Goal: Use online tool/utility: Use online tool/utility

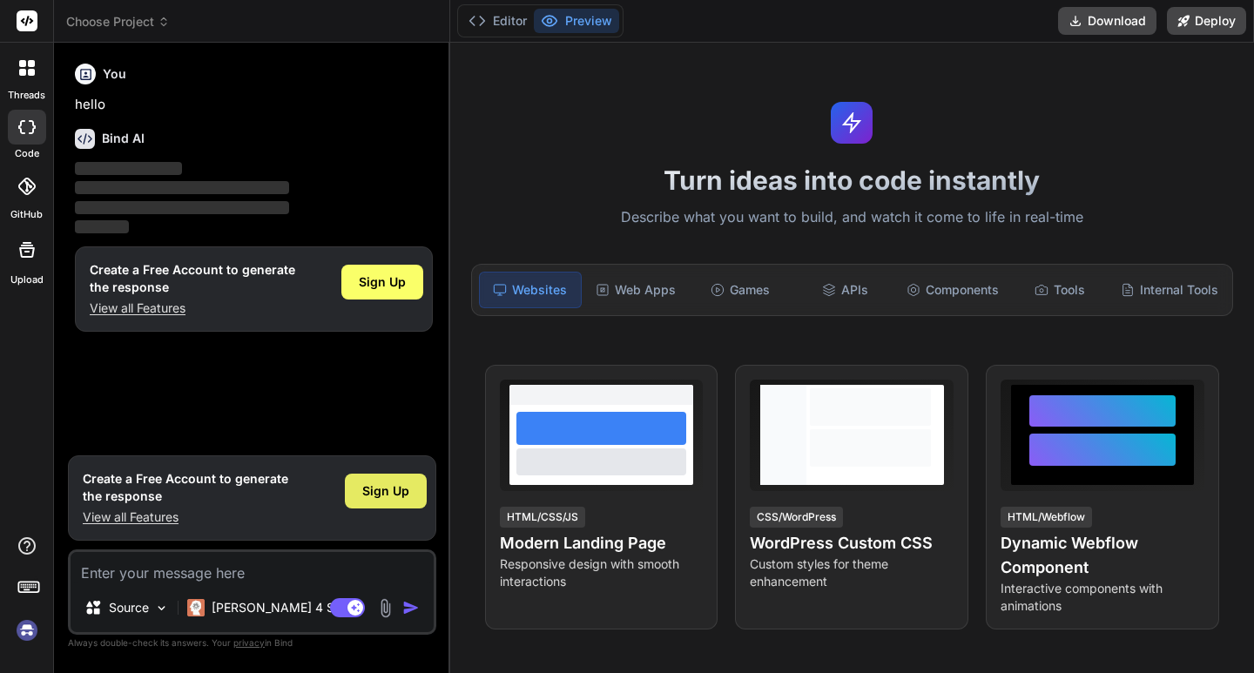
click at [372, 488] on span "Sign Up" at bounding box center [385, 490] width 47 height 17
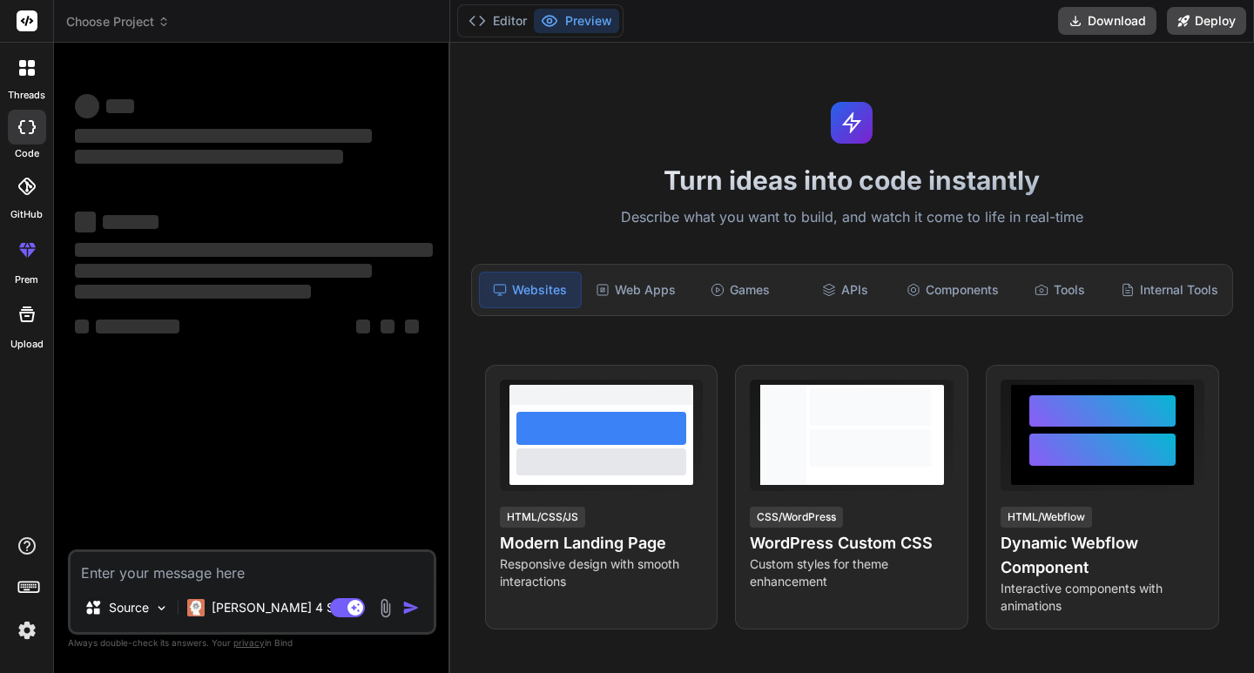
click at [253, 565] on textarea at bounding box center [252, 567] width 363 height 31
type textarea "x"
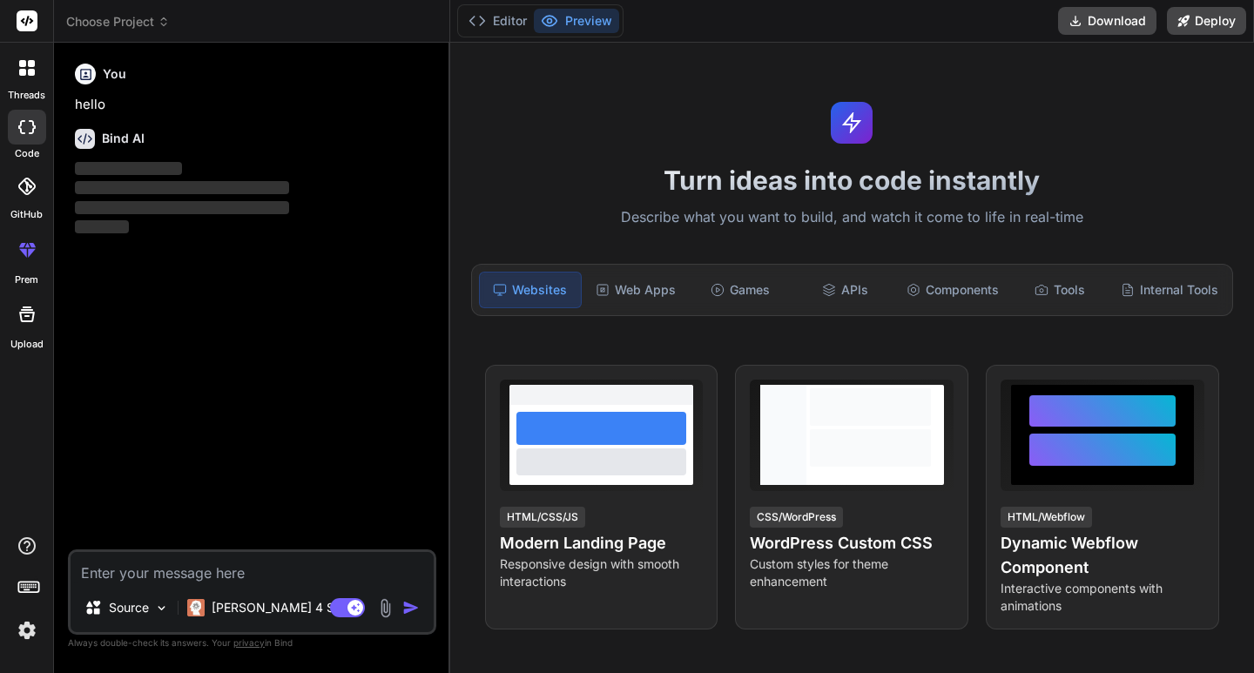
type textarea "s"
type textarea "x"
type textarea "sa"
type textarea "x"
type textarea "sao"
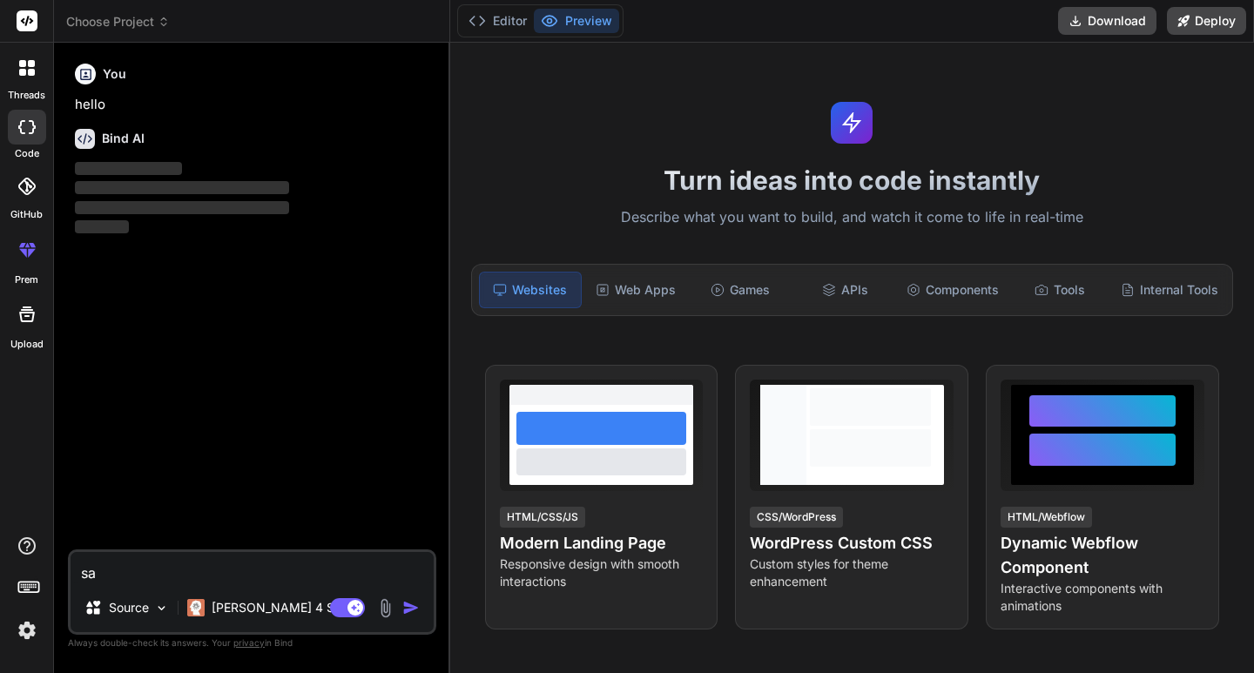
type textarea "x"
type textarea "sa"
type textarea "x"
type textarea "[PERSON_NAME]"
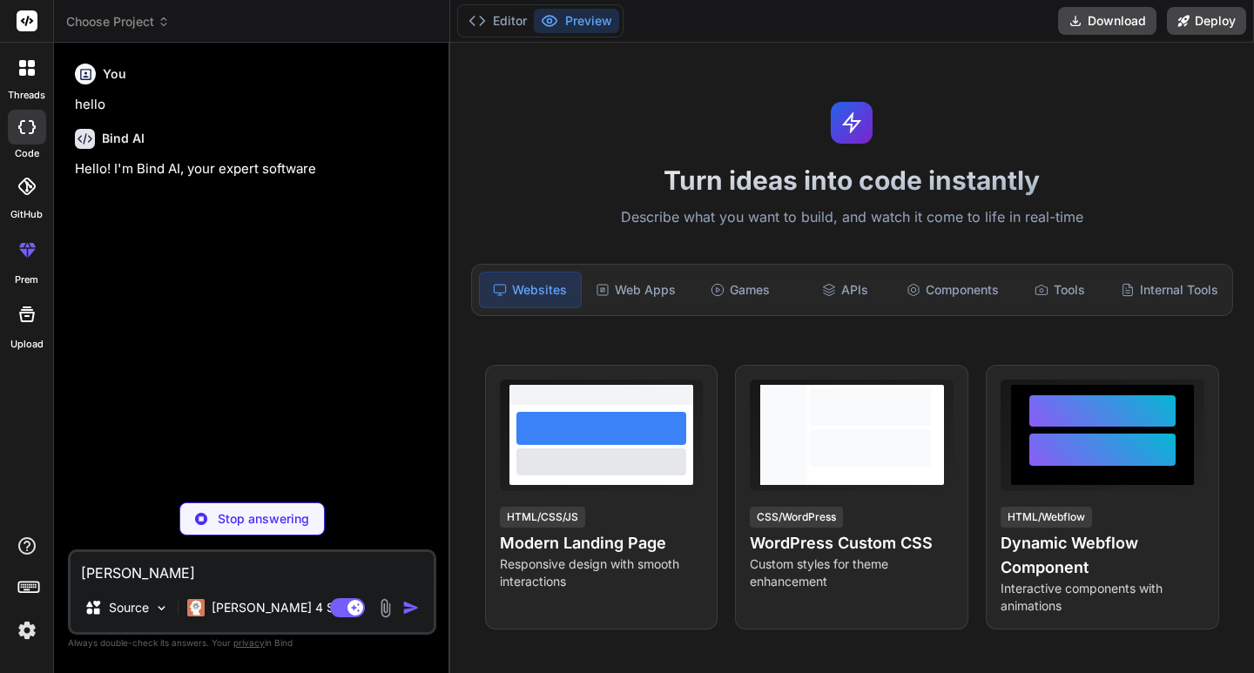
type textarea "x"
type textarea "[PERSON_NAME]"
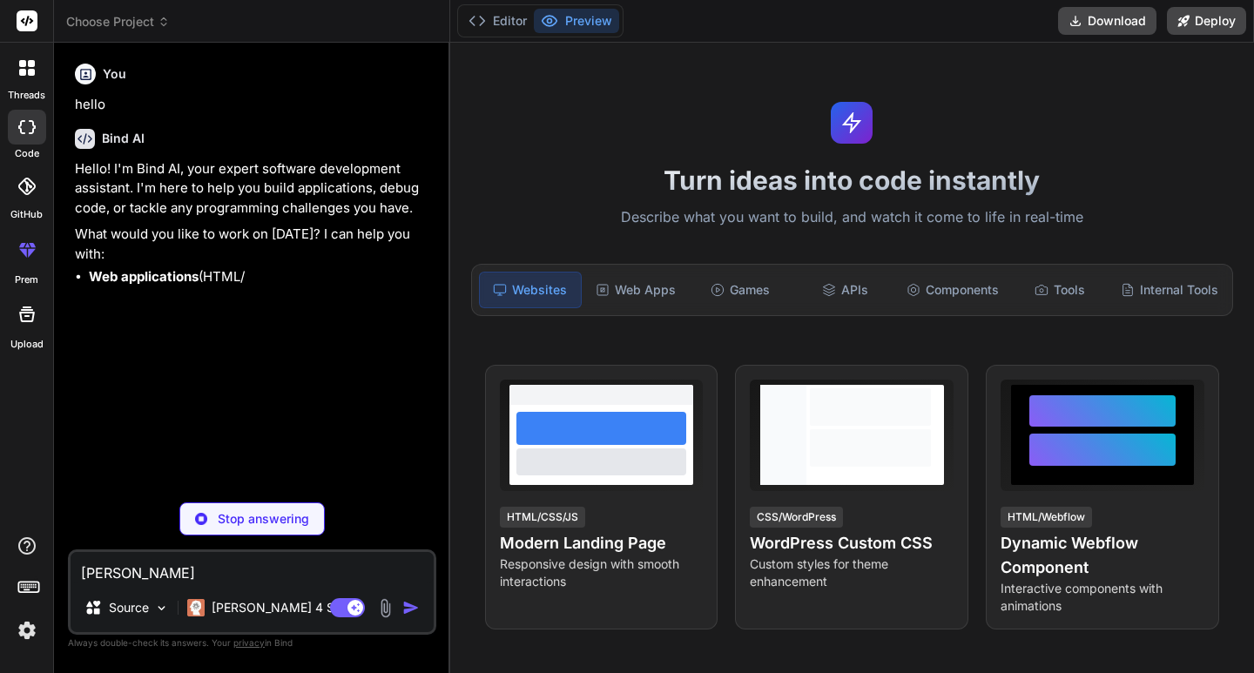
type textarea "x"
type textarea "salom"
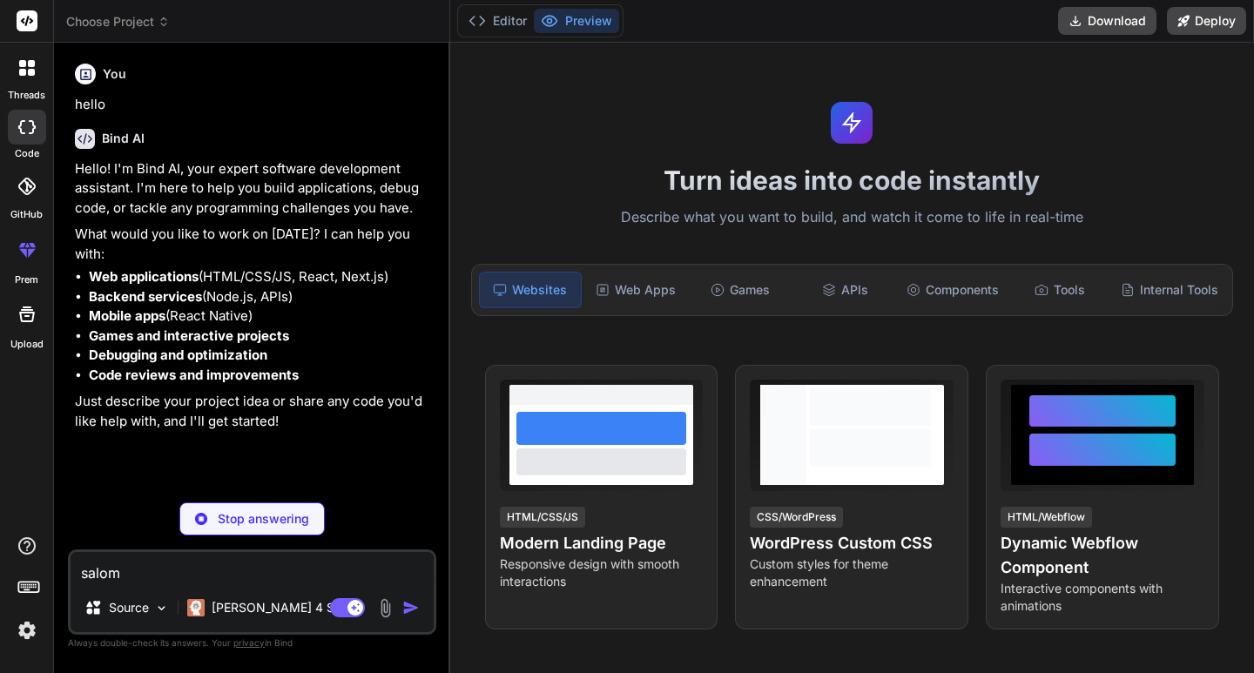
type textarea "x"
type textarea "salom"
drag, startPoint x: 172, startPoint y: 512, endPoint x: 185, endPoint y: 518, distance: 13.6
click at [174, 513] on div "Stop answering" at bounding box center [252, 518] width 368 height 33
click at [192, 488] on div "You hello Bind AI Hello! I'm Bind AI, your expert software development assistan…" at bounding box center [253, 273] width 365 height 432
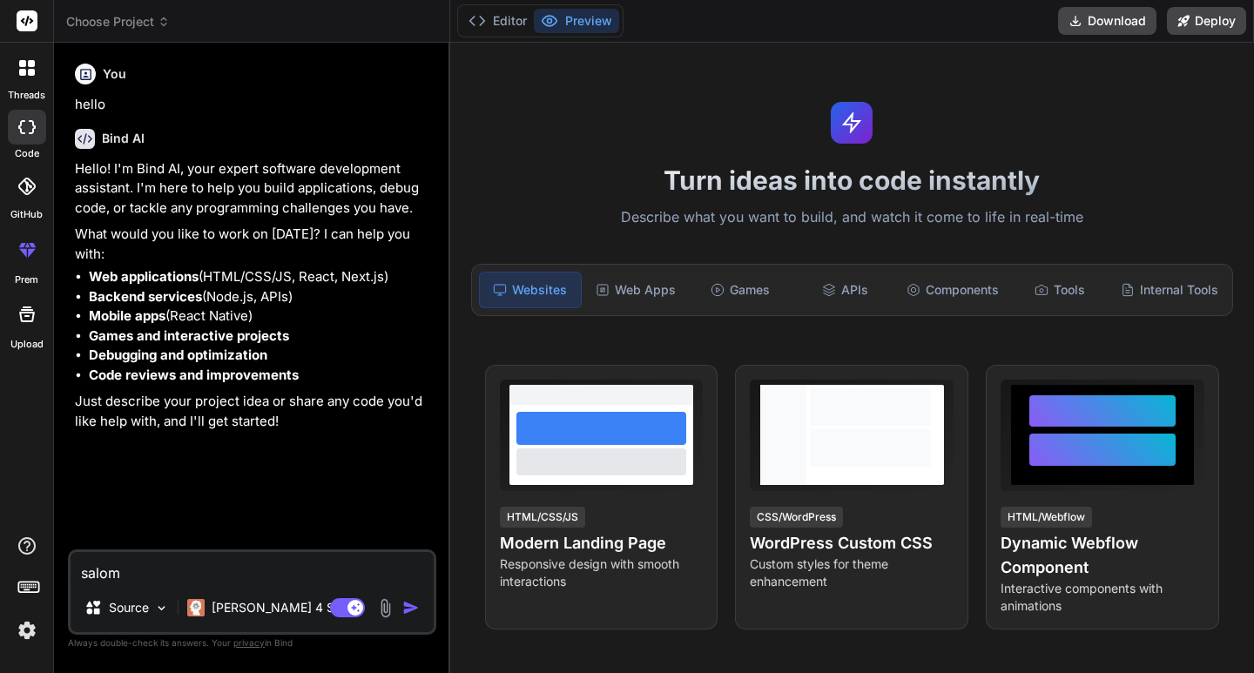
click at [402, 606] on img "button" at bounding box center [410, 607] width 17 height 17
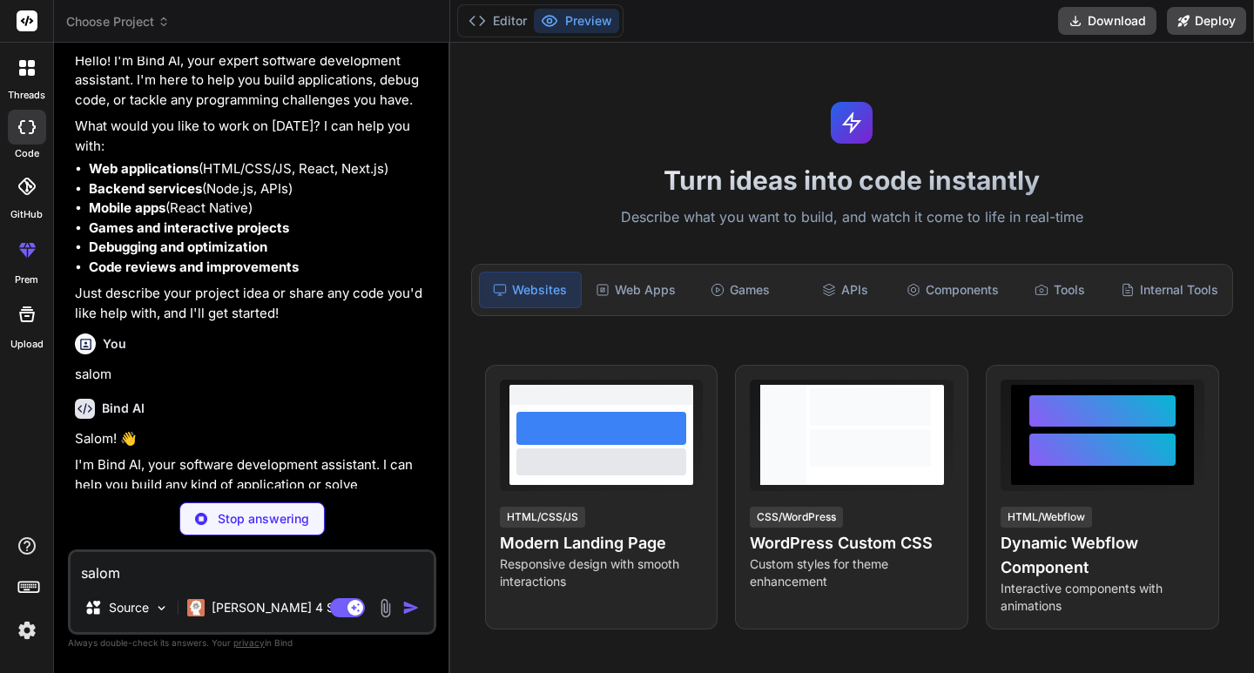
scroll to position [118, 0]
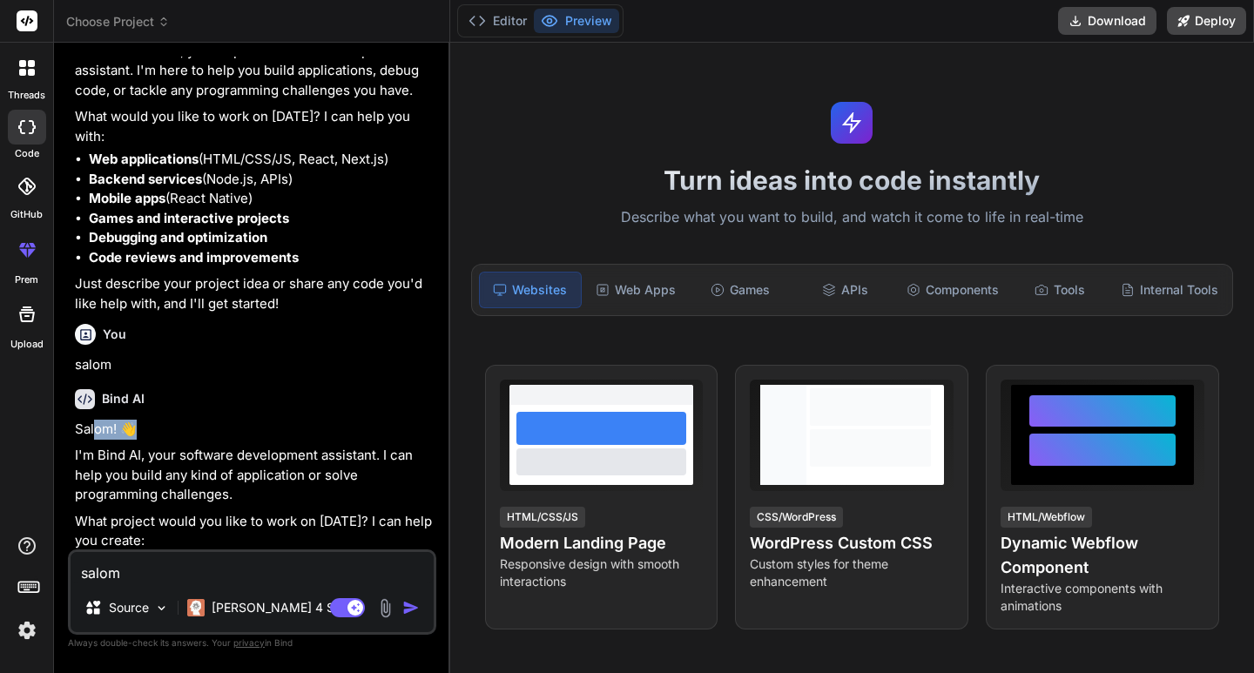
drag, startPoint x: 97, startPoint y: 429, endPoint x: 176, endPoint y: 429, distance: 79.2
click at [176, 429] on p "Salom! 👋" at bounding box center [254, 430] width 358 height 20
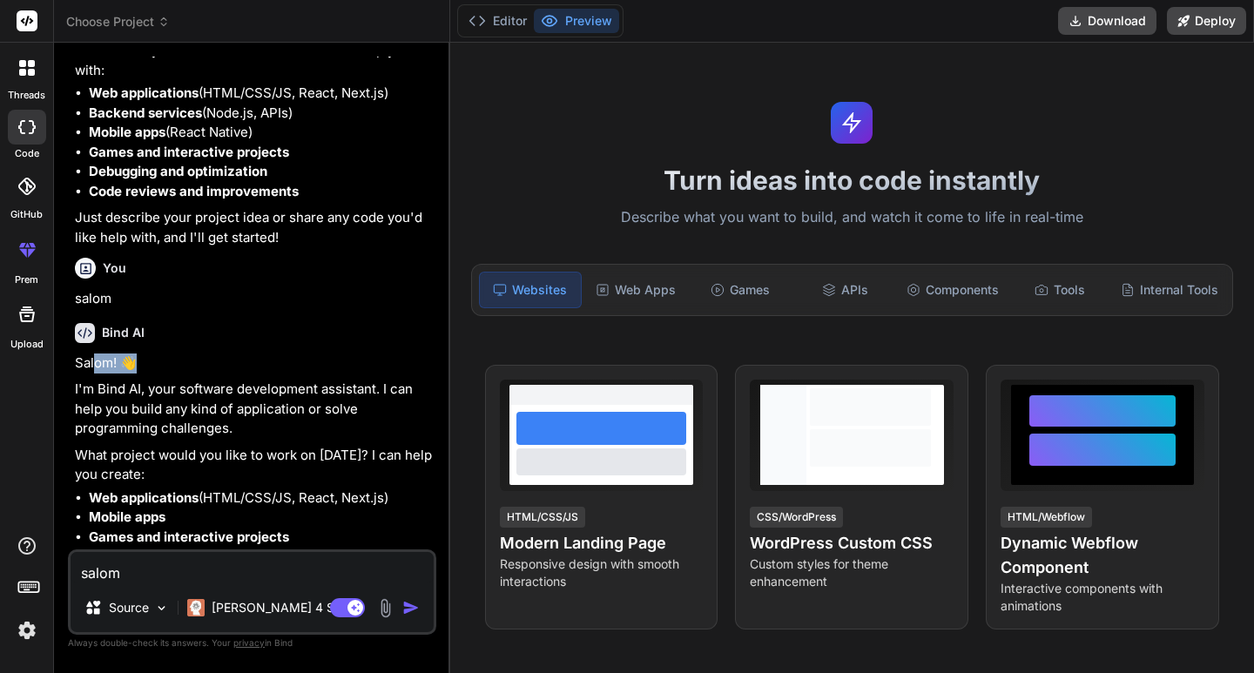
scroll to position [270, 0]
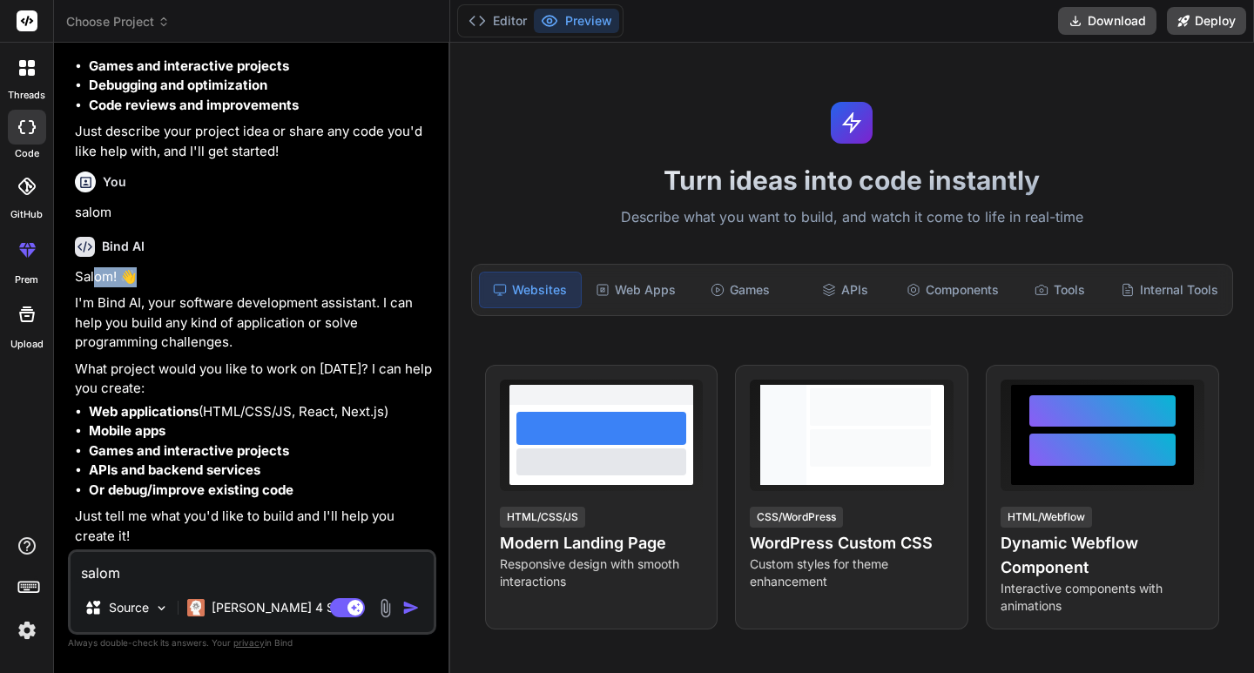
type textarea "x"
click at [232, 582] on textarea "salom" at bounding box center [252, 567] width 363 height 31
type textarea "u"
type textarea "x"
type textarea "uz"
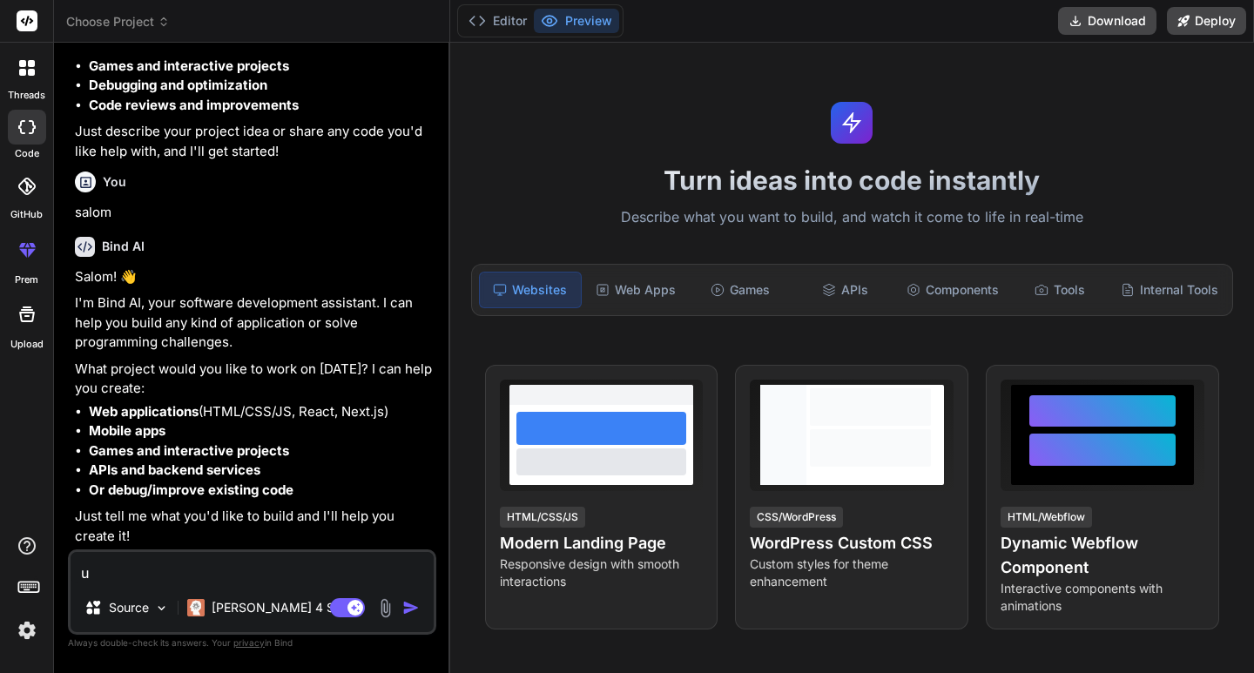
type textarea "x"
type textarea "uzb"
type textarea "x"
type textarea "uzbe"
type textarea "x"
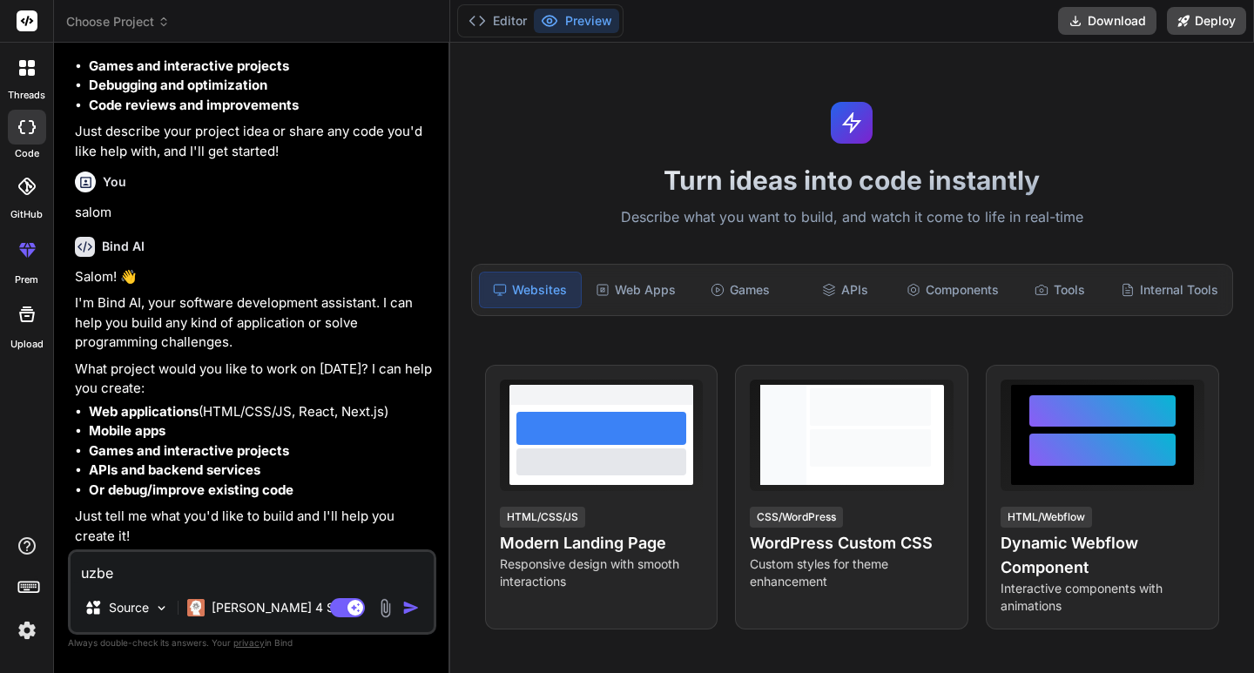
type textarea "uzbek"
type textarea "x"
type textarea "uzbekc"
type textarea "x"
type textarea "uzbekch"
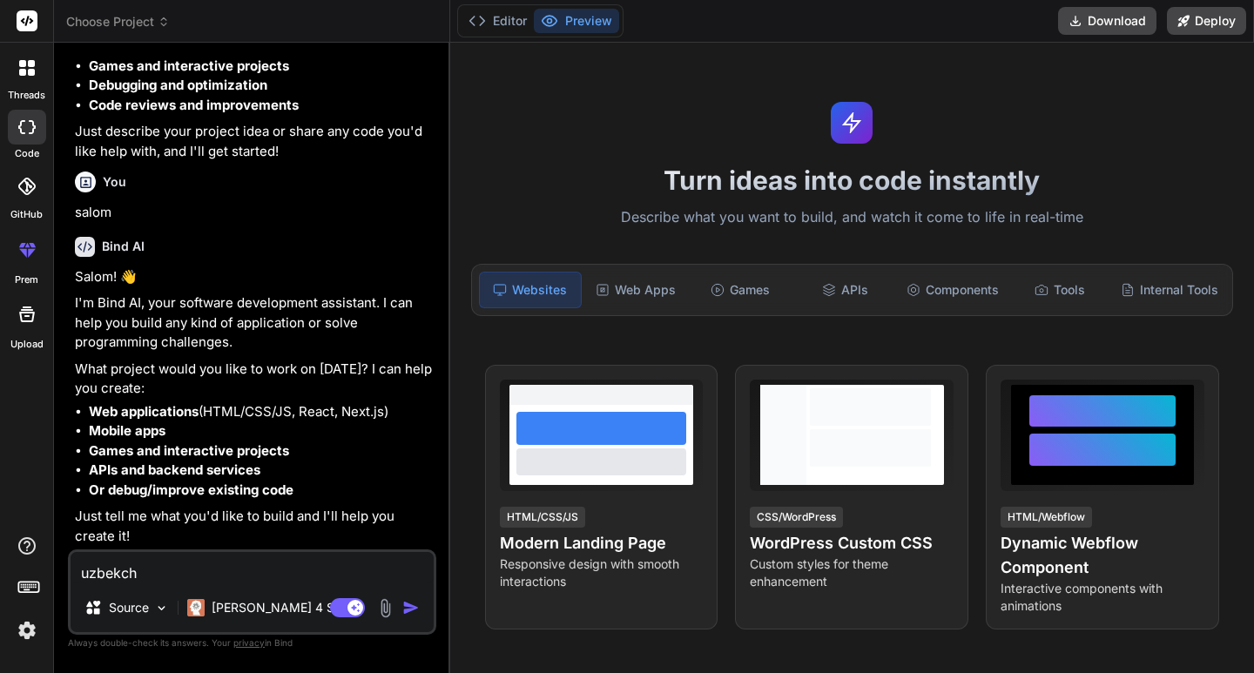
type textarea "x"
type textarea "uzbekcha"
type textarea "x"
type textarea "uzbekcha"
type textarea "x"
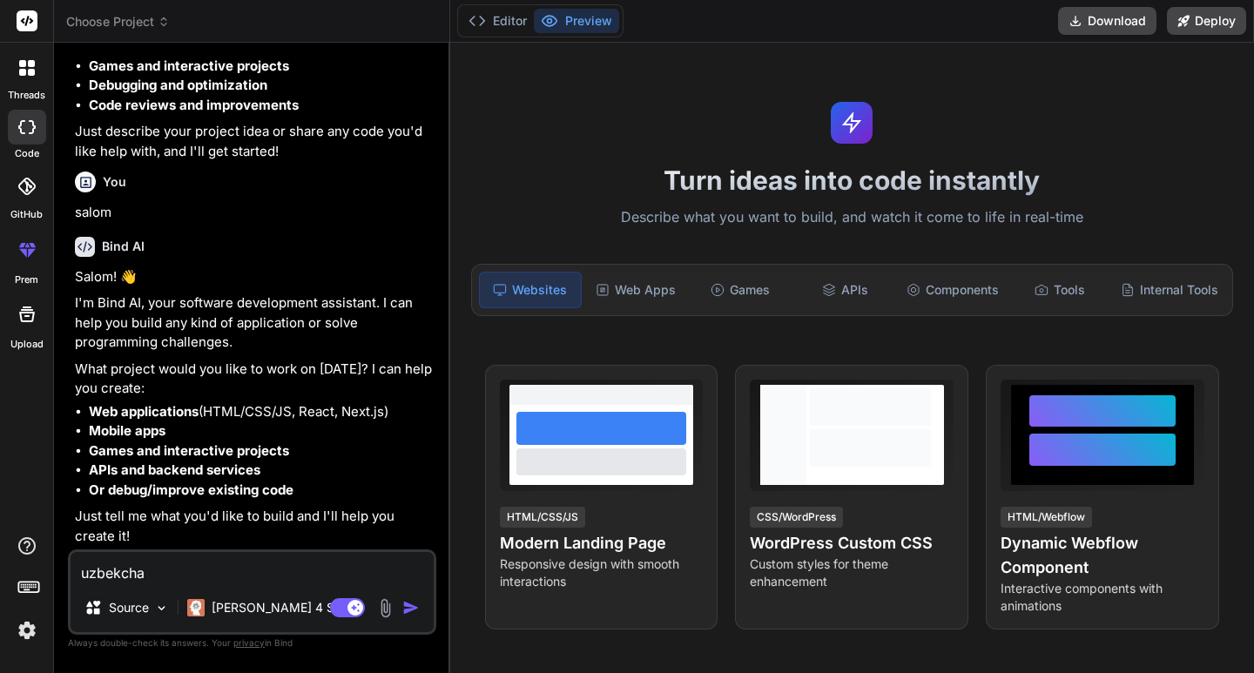
type textarea "uzbekcha g"
type textarea "x"
type textarea "uzbekcha ga"
type textarea "x"
type textarea "uzbekcha gap"
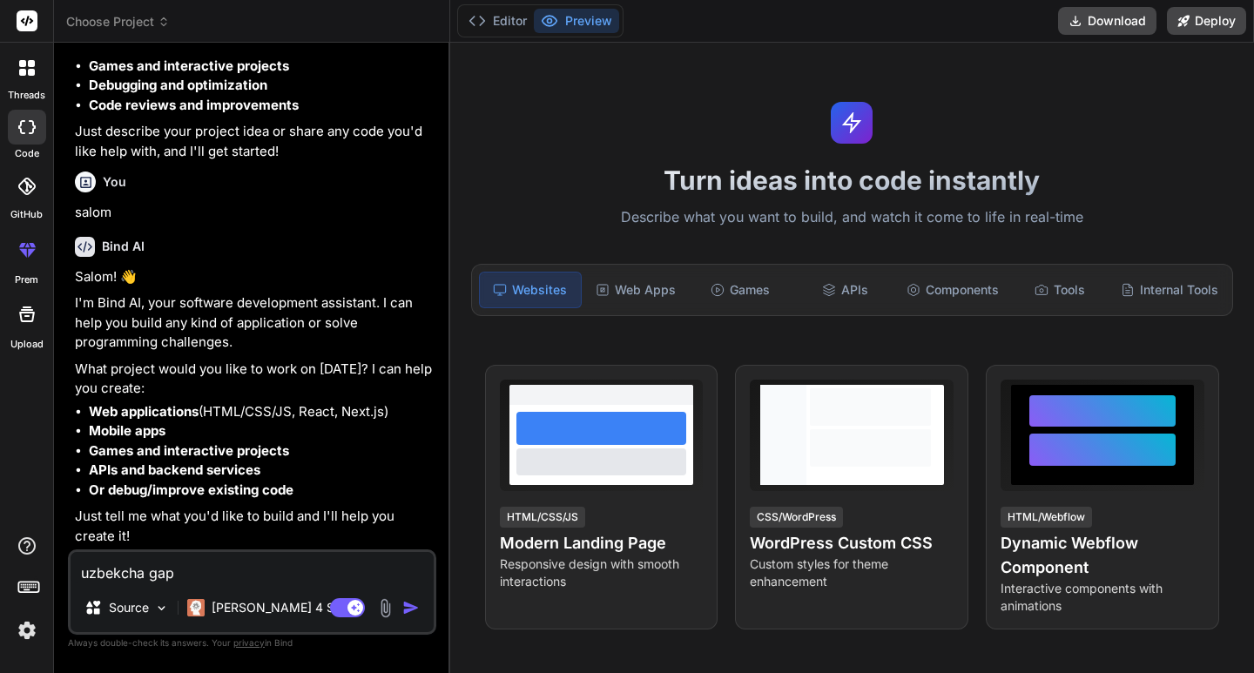
type textarea "x"
type textarea "uzbekcha gapi"
type textarea "x"
type textarea "uzbekcha gapir"
type textarea "x"
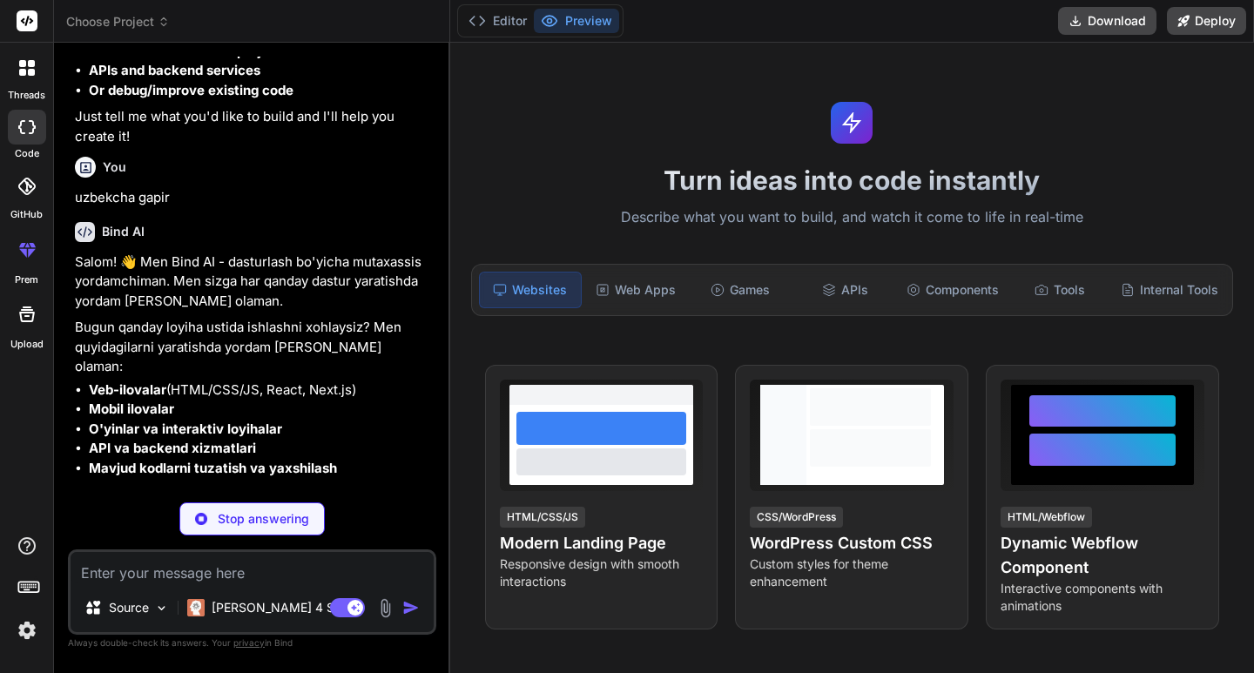
scroll to position [629, 0]
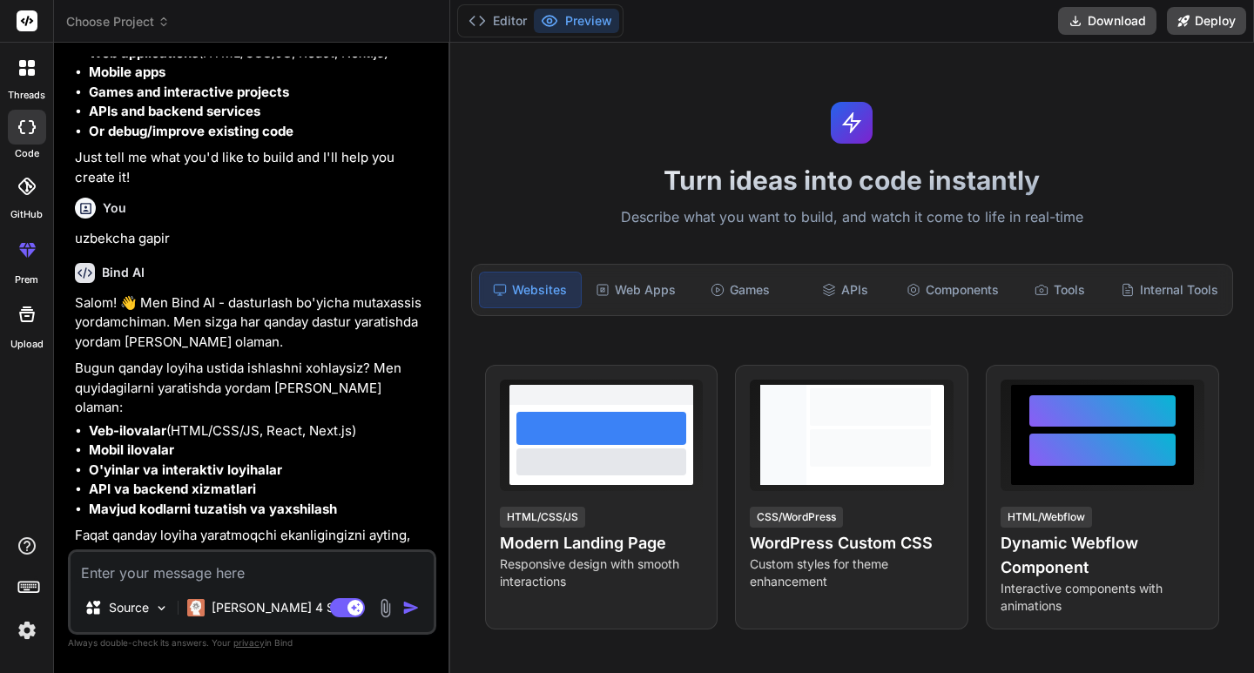
type textarea "x"
type textarea "k"
type textarea "x"
type textarea "ke"
type textarea "x"
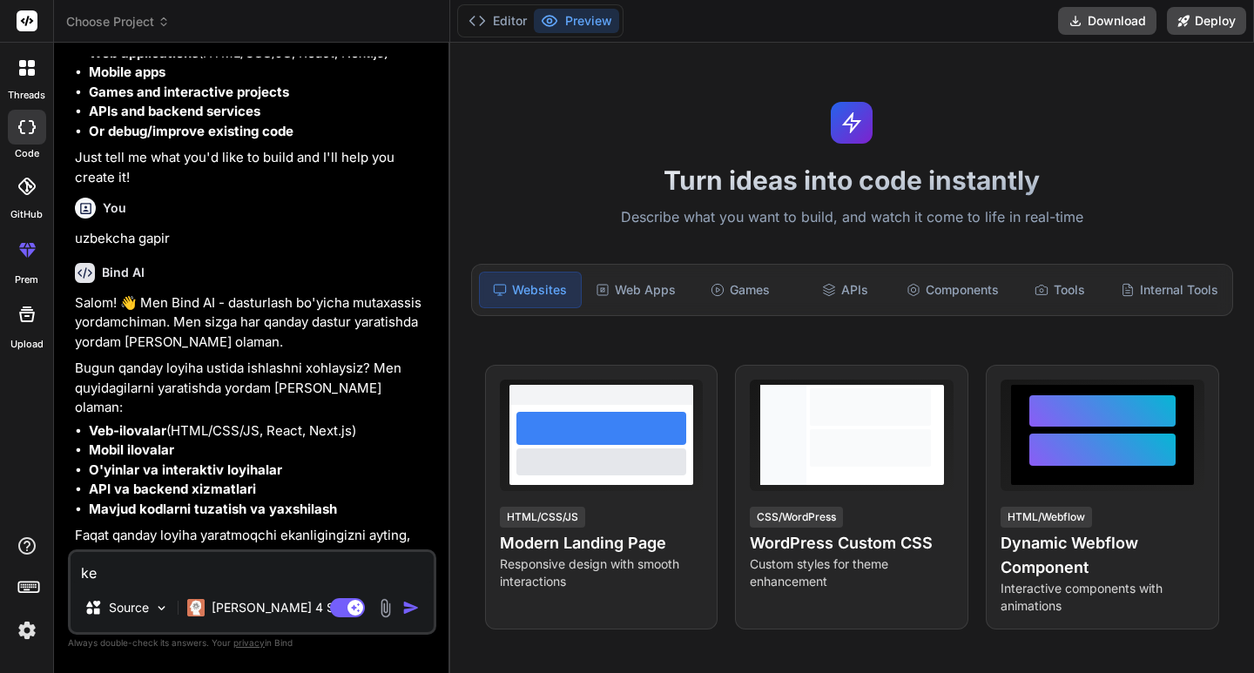
type textarea "kel"
type textarea "x"
type textarea "kel"
type textarea "x"
type textarea "kel f"
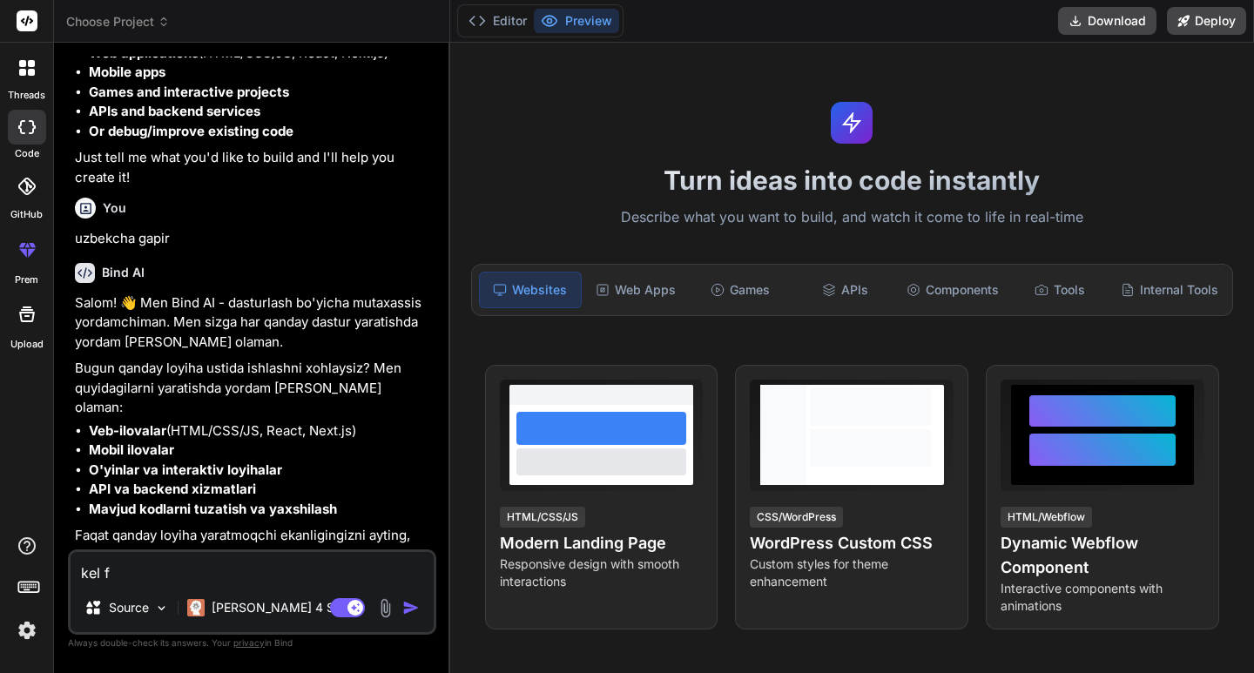
type textarea "x"
type textarea "kel fa"
type textarea "x"
type textarea "kel faq"
type textarea "x"
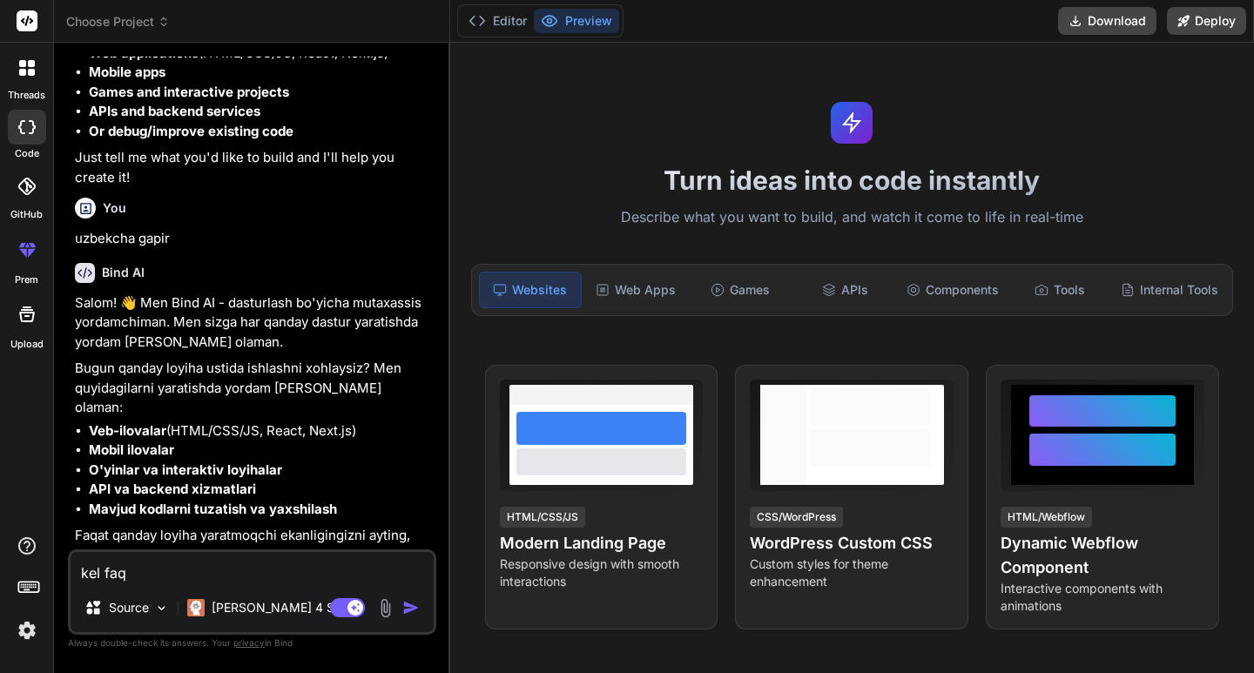
type textarea "kel faqa"
type textarea "x"
type textarea "kel faqat"
type textarea "x"
type textarea "kel faqat"
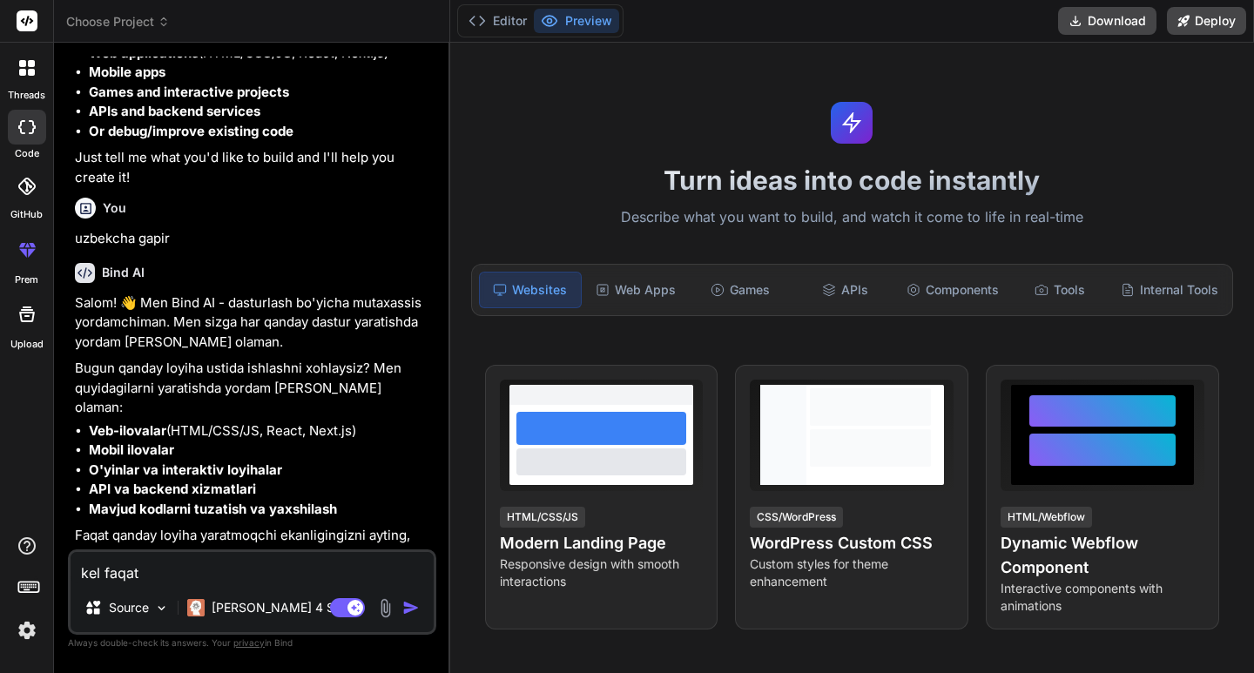
type textarea "x"
type textarea "kel faqat h"
type textarea "x"
type textarea "kel faqat ht"
type textarea "x"
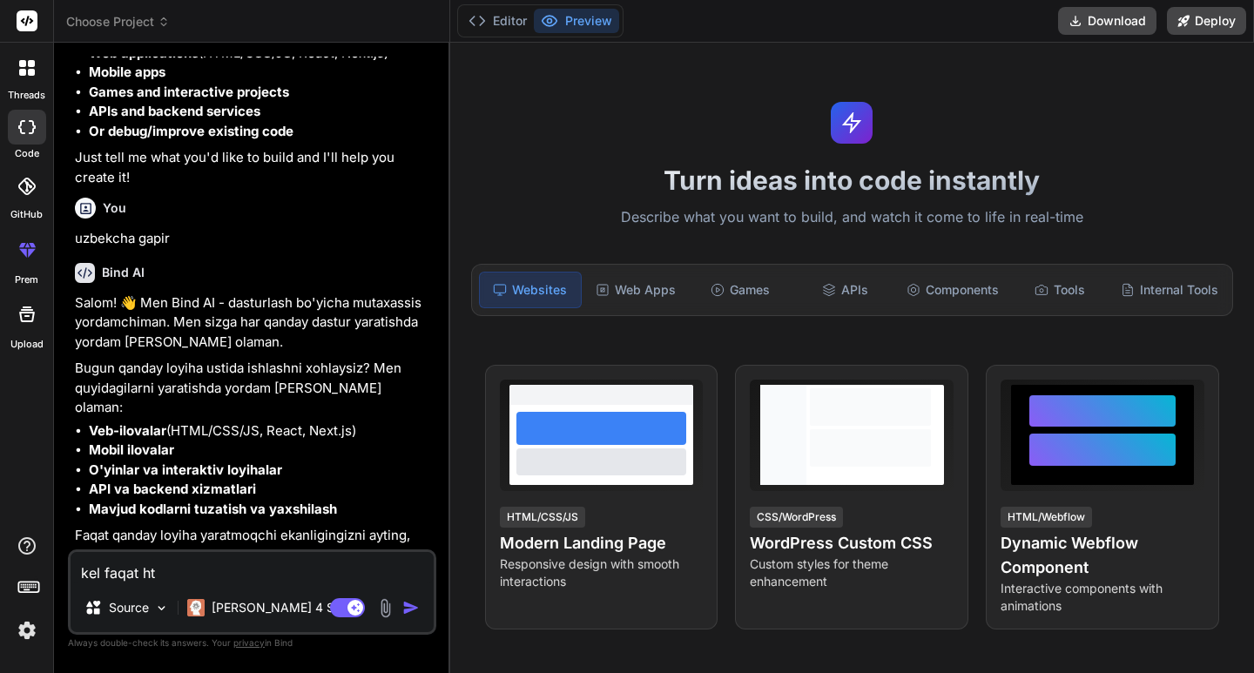
type textarea "kel faqat htm"
type textarea "x"
type textarea "kel faqat html"
type textarea "x"
type textarea "kel faqat html"
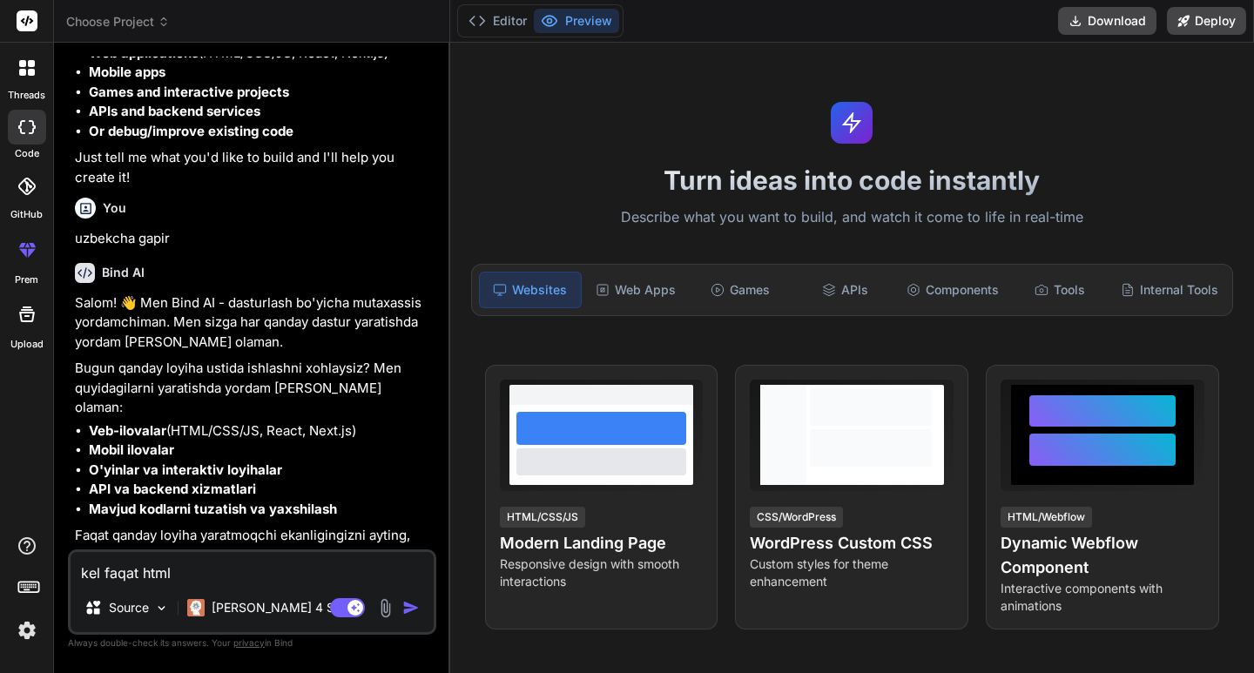
type textarea "x"
type textarea "kel faqat html"
type textarea "x"
type textarea "kel faqat html,"
type textarea "x"
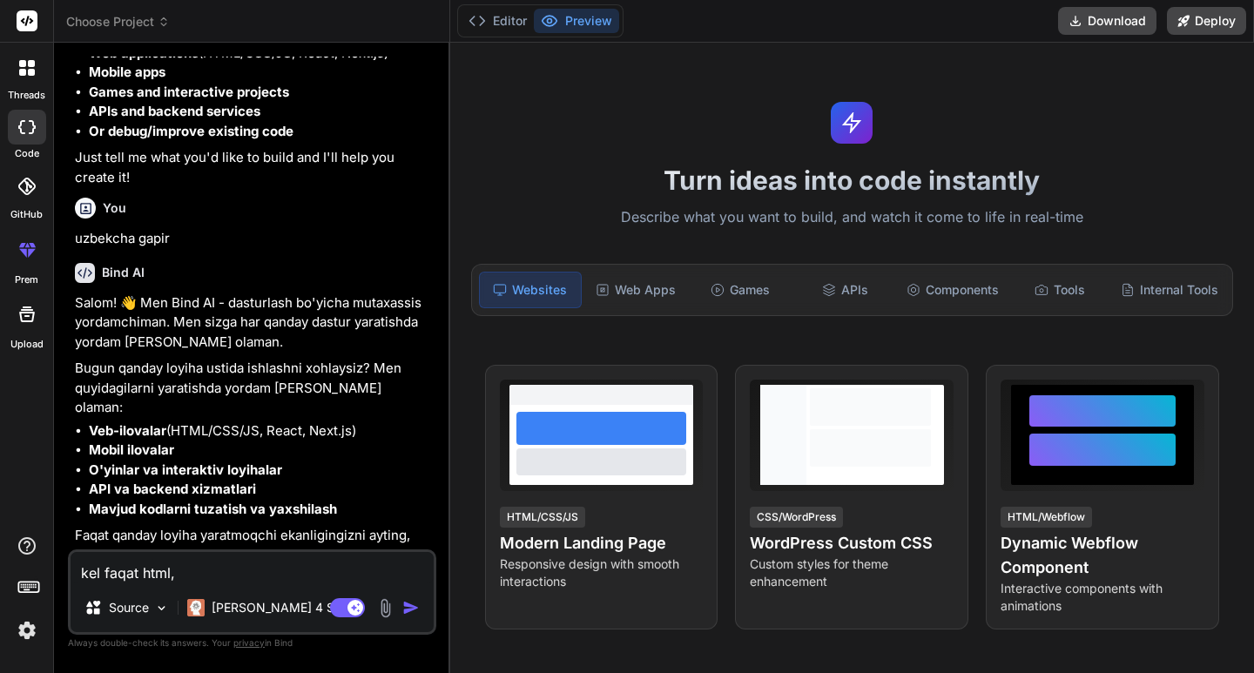
type textarea "kel faqat html,"
type textarea "x"
type textarea "kel faqat html, c"
type textarea "x"
type textarea "kel faqat html, cs"
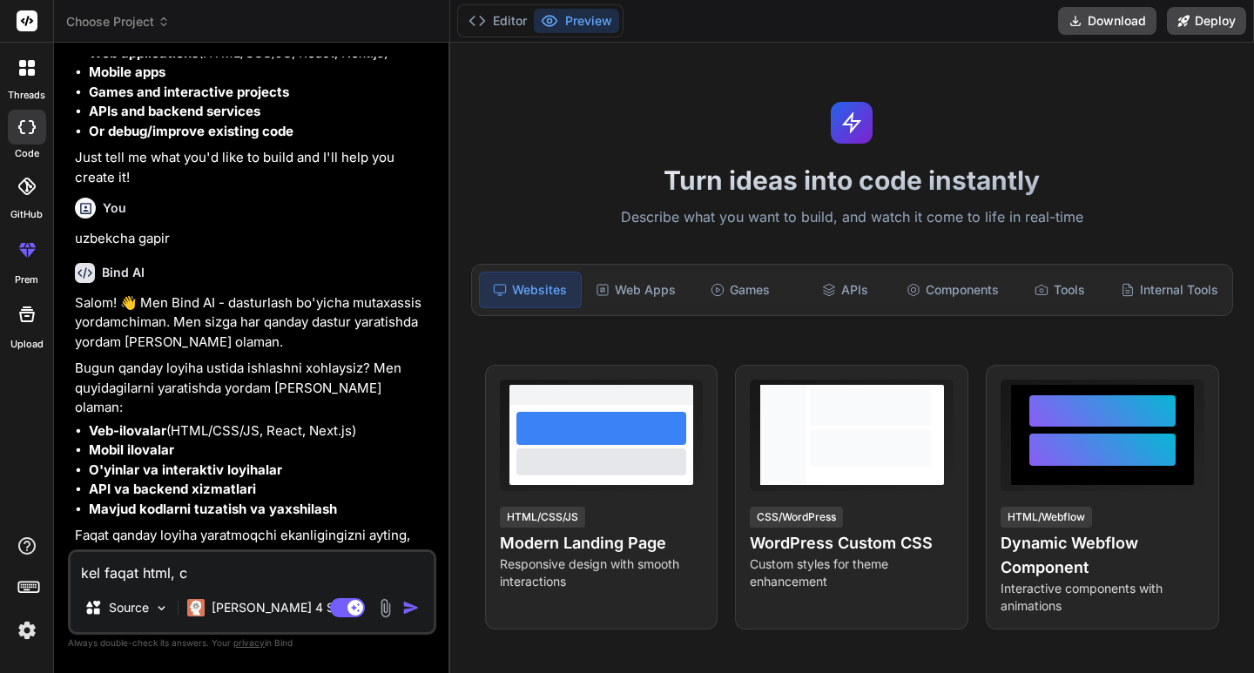
type textarea "x"
type textarea "kel faqat html, css"
type textarea "x"
type textarea "kel faqat html, css"
type textarea "x"
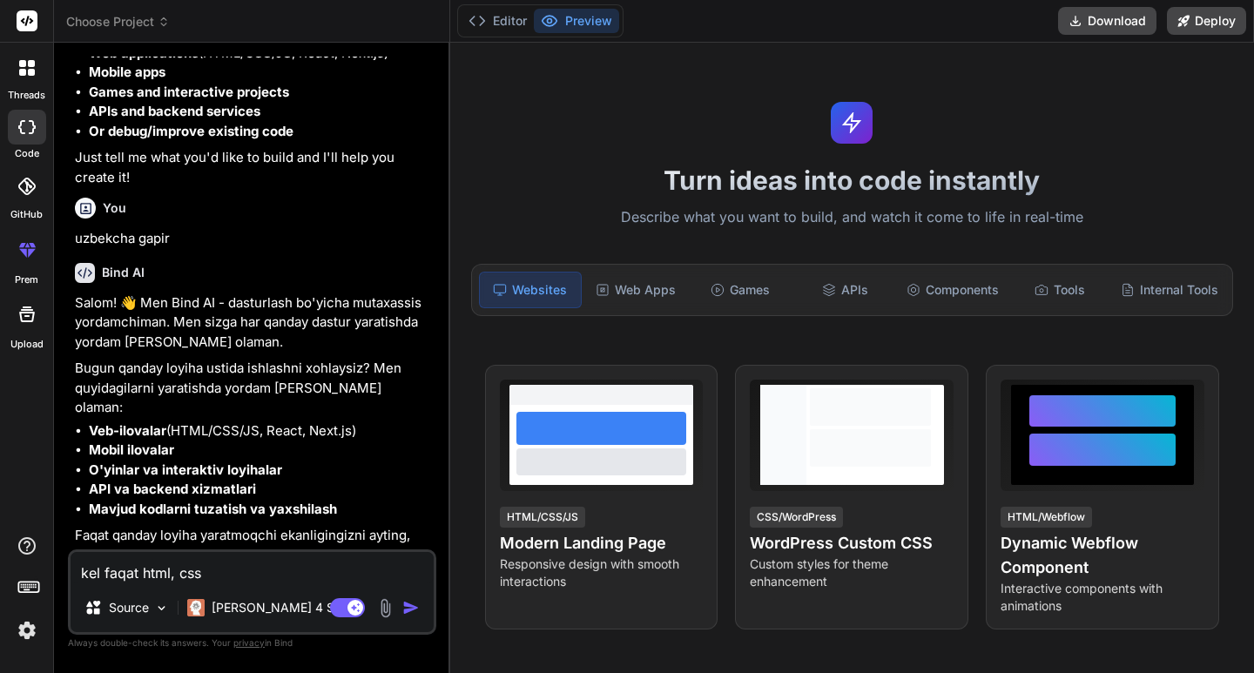
type textarea "kel faqat html, css ,"
type textarea "x"
type textarea "kel faqat html, css"
type textarea "x"
type textarea "kel faqat html, css v"
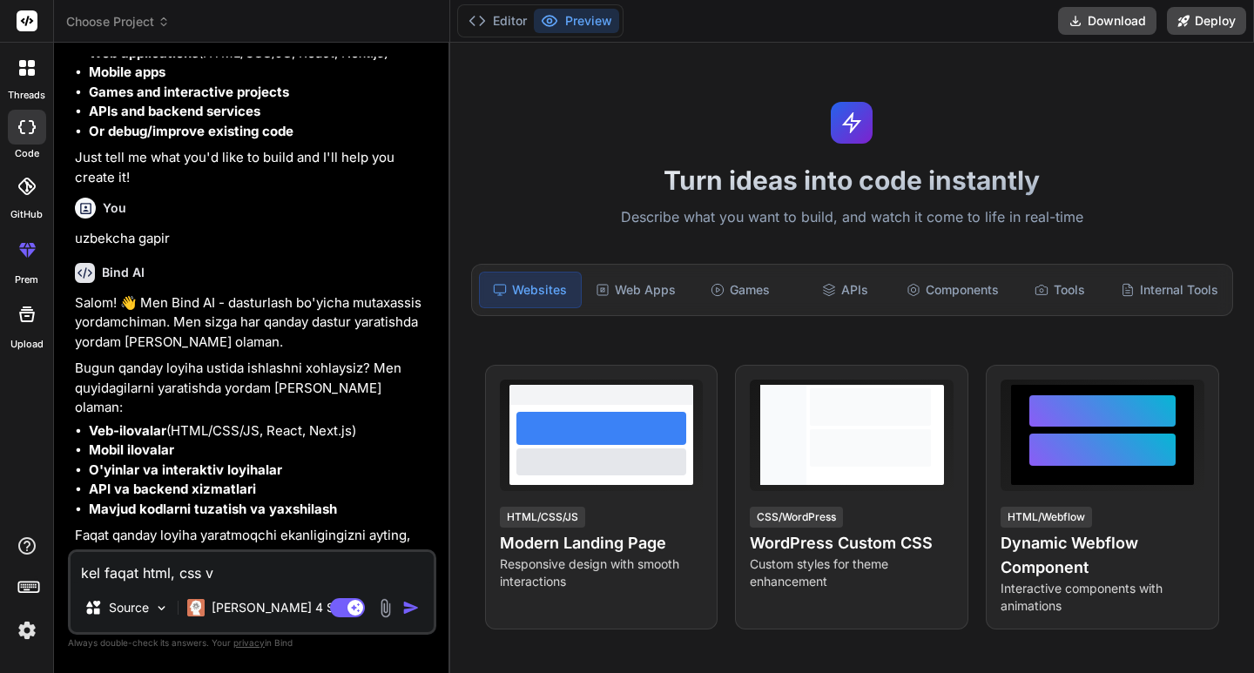
type textarea "x"
type textarea "kel faqat html, css va"
type textarea "x"
type textarea "kel faqat html, css va"
type textarea "x"
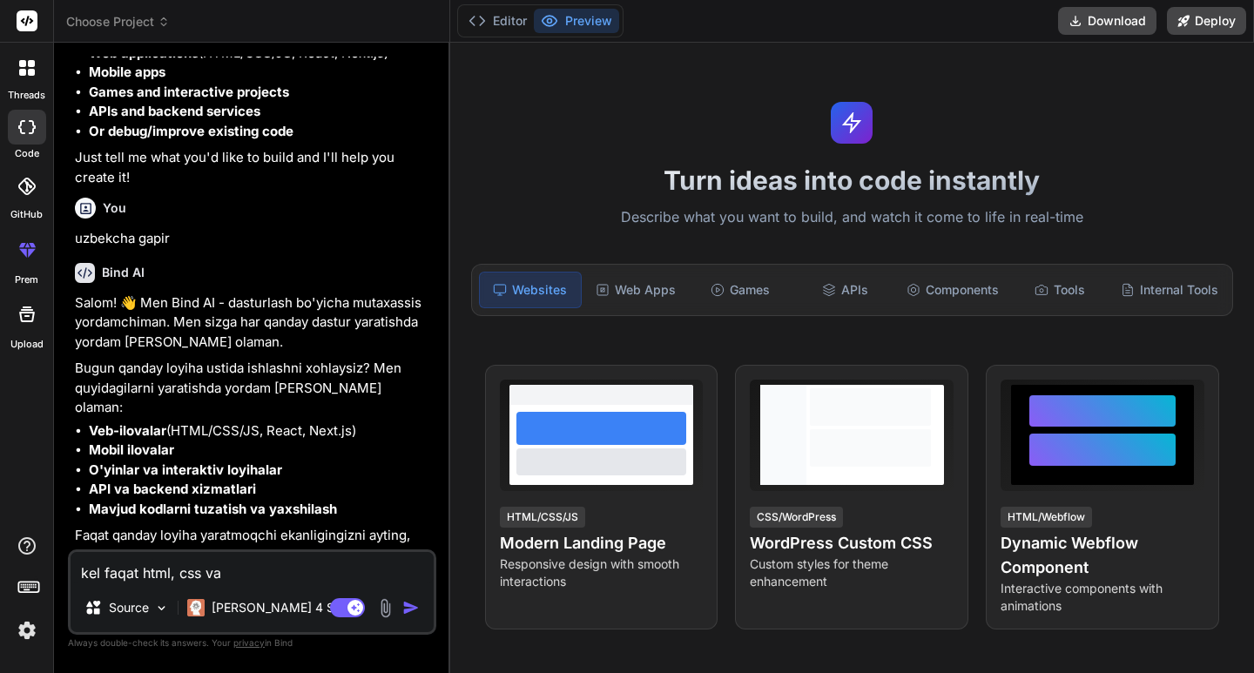
type textarea "kel faqat html, css va j"
type textarea "x"
type textarea "kel faqat html, css va jj"
type textarea "x"
type textarea "kel faqat html, css va jjs"
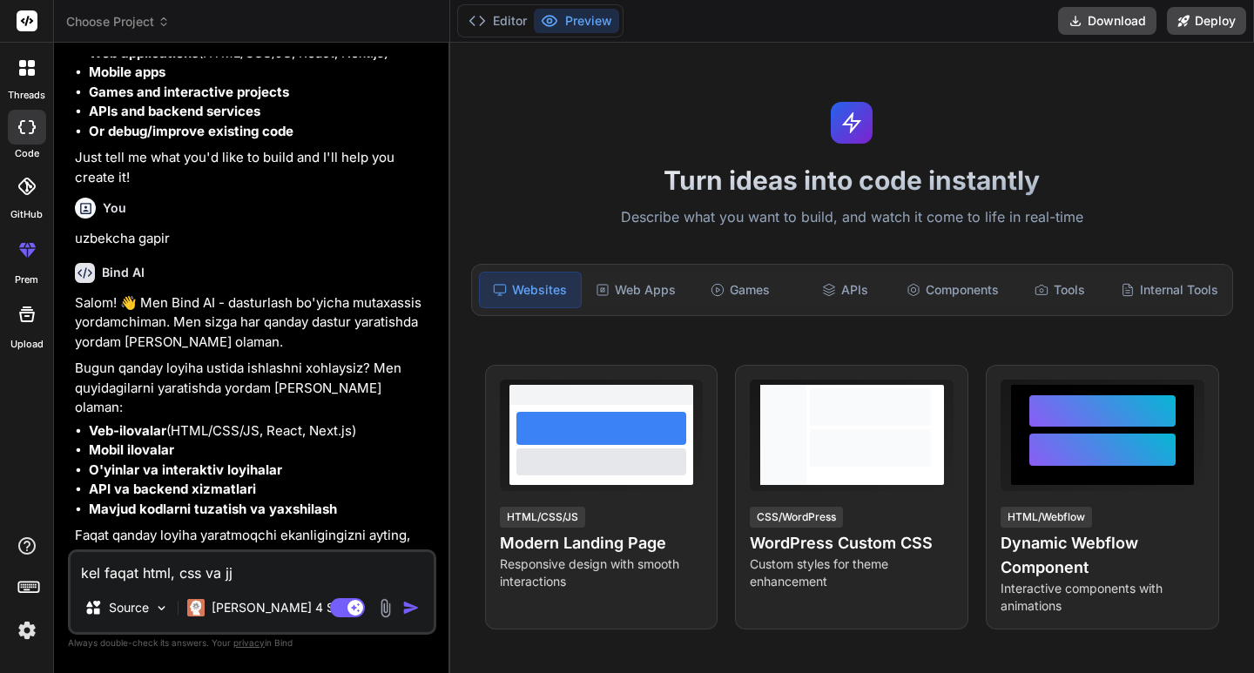
type textarea "x"
type textarea "kel faqat html, css va jj"
type textarea "x"
type textarea "kel faqat html, css va j"
type textarea "x"
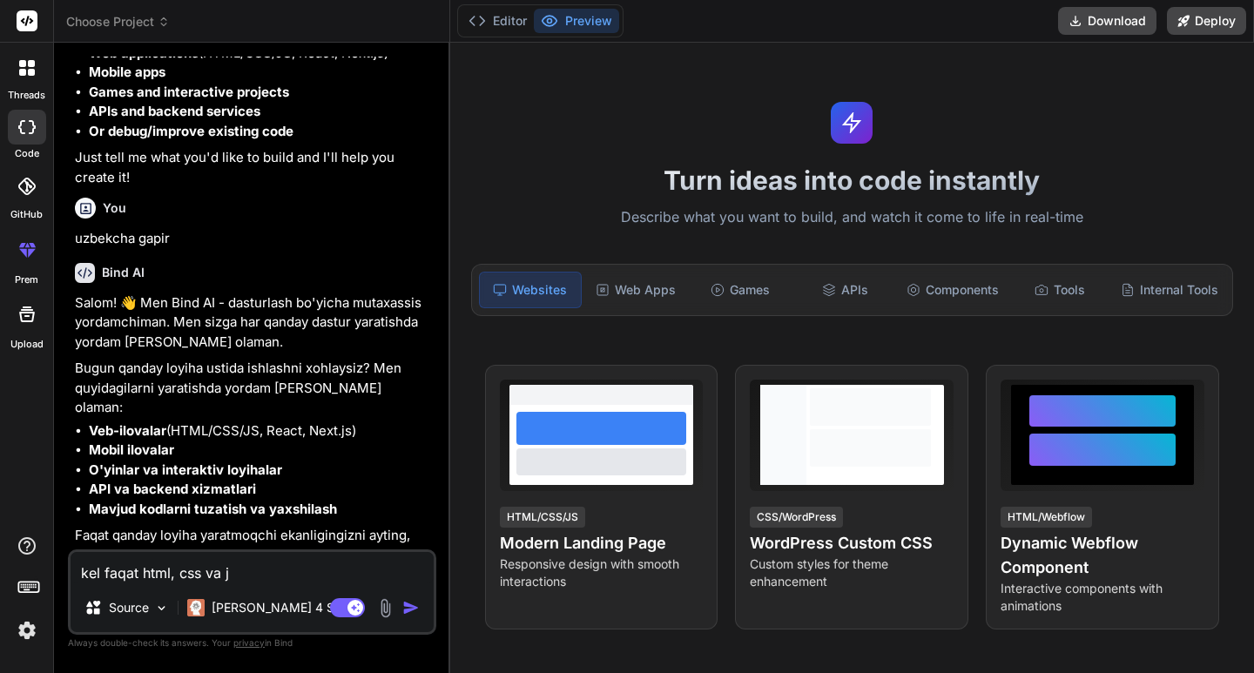
type textarea "kel faqat html, css va js"
type textarea "x"
type textarea "kel faqat html, css va js"
type textarea "x"
type textarea "kel faqat html, css va js o"
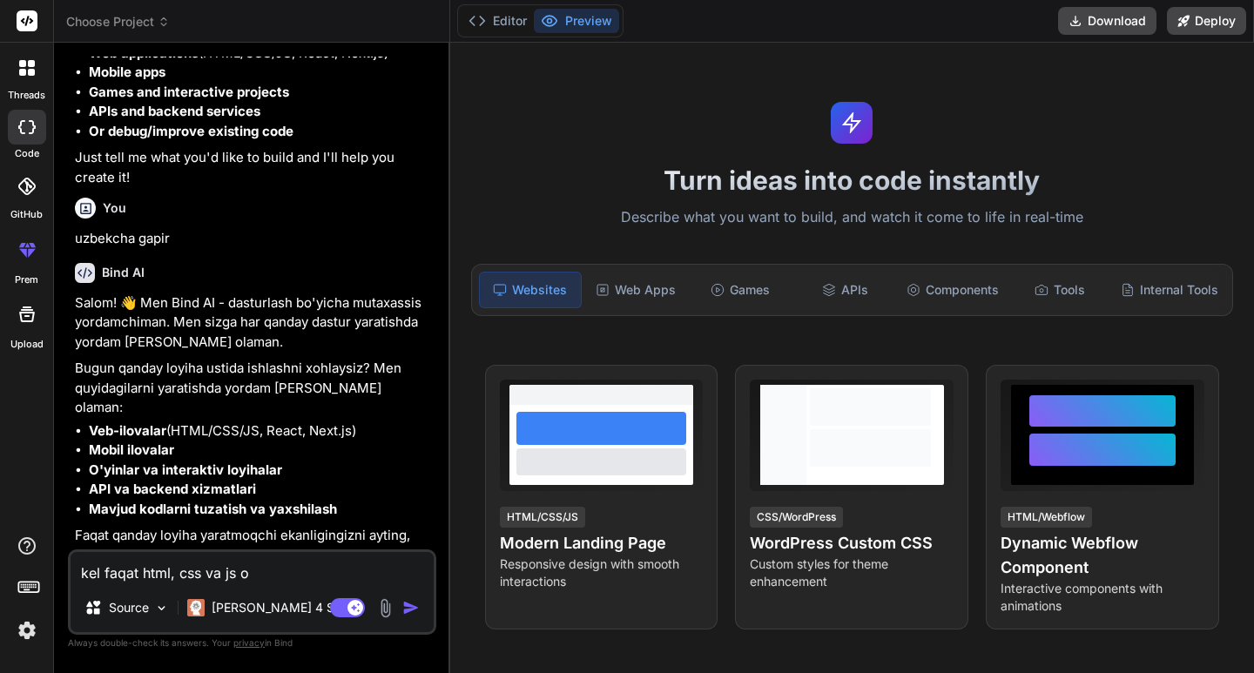
type textarea "x"
type textarea "kel faqat html, css va js or"
type textarea "x"
type textarea "kel faqat html, css va js orq"
type textarea "x"
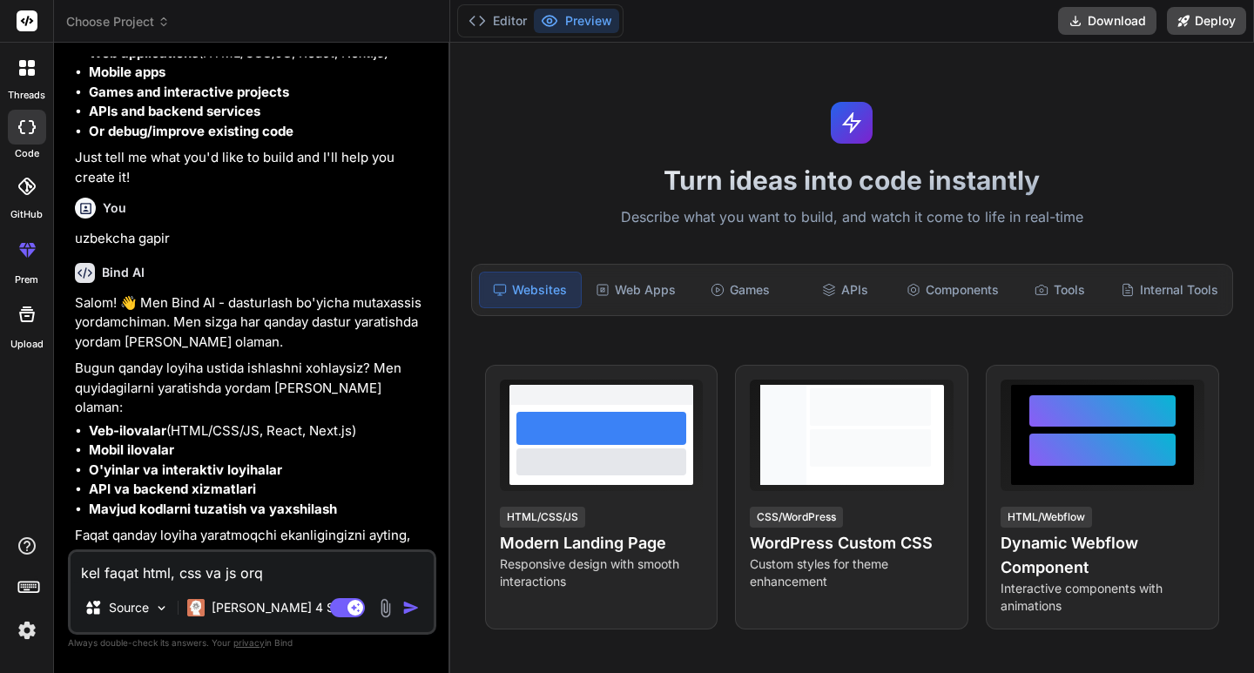
type textarea "kel faqat html, css va js orqa"
type textarea "x"
type textarea "kel faqat html, css va js orqal"
type textarea "x"
type textarea "kel faqat html, css va js orqali"
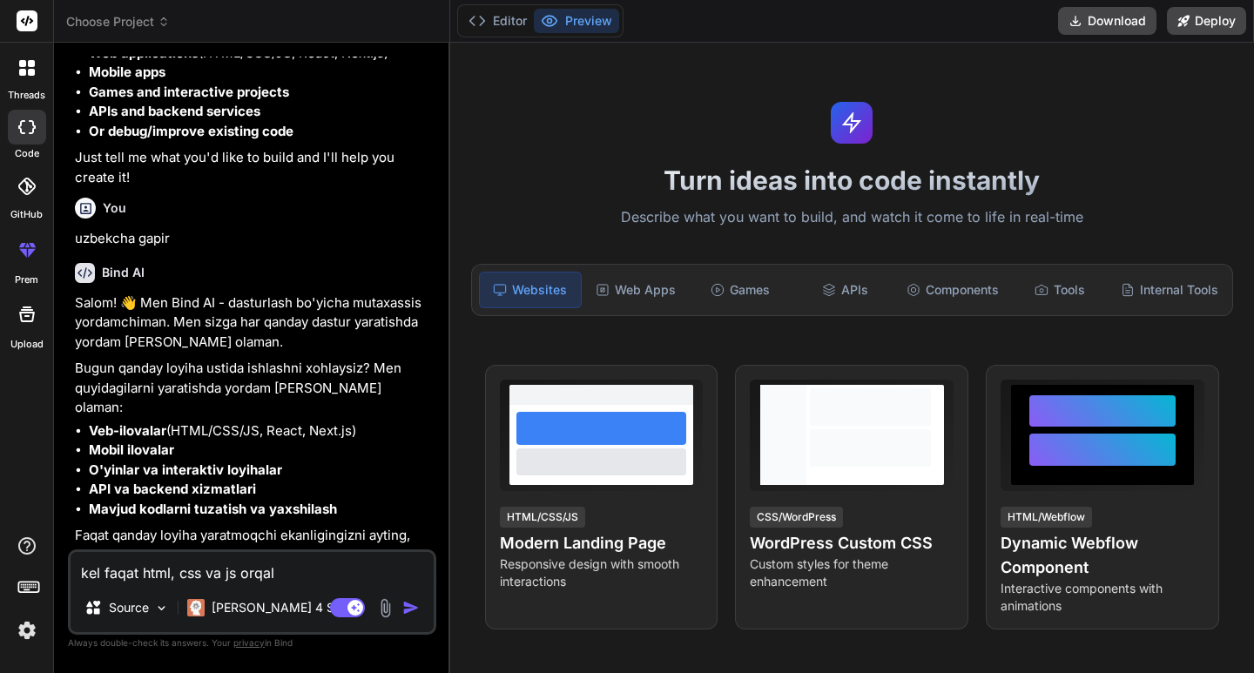
type textarea "x"
type textarea "kel faqat html, css va js orqali"
type textarea "x"
type textarea "kel faqat html, css va js orqali s"
type textarea "x"
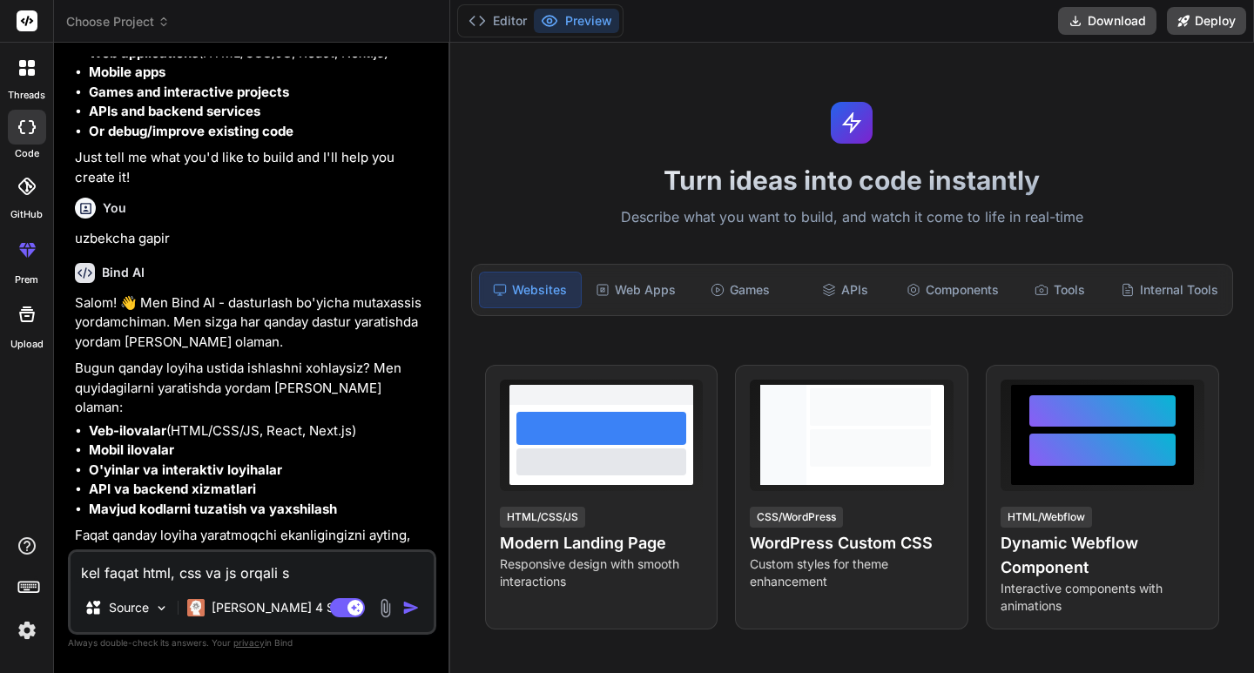
type textarea "kel faqat html, css va js orqali sa"
type textarea "x"
type textarea "kel faqat html, css va js orqali say"
type textarea "x"
type textarea "kel faqat html, css va js orqali sayt"
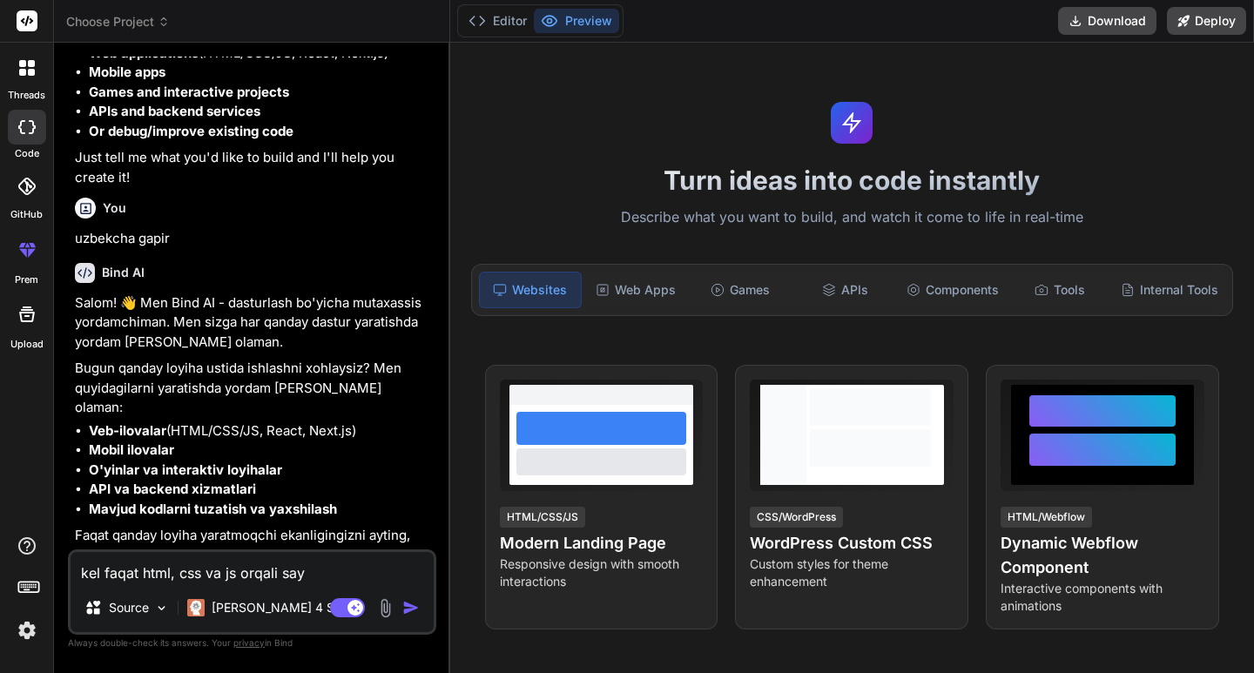
type textarea "x"
type textarea "kel faqat html, css va js orqali sayt"
type textarea "x"
type textarea "kel faqat html, css va js orqali sayt y"
type textarea "x"
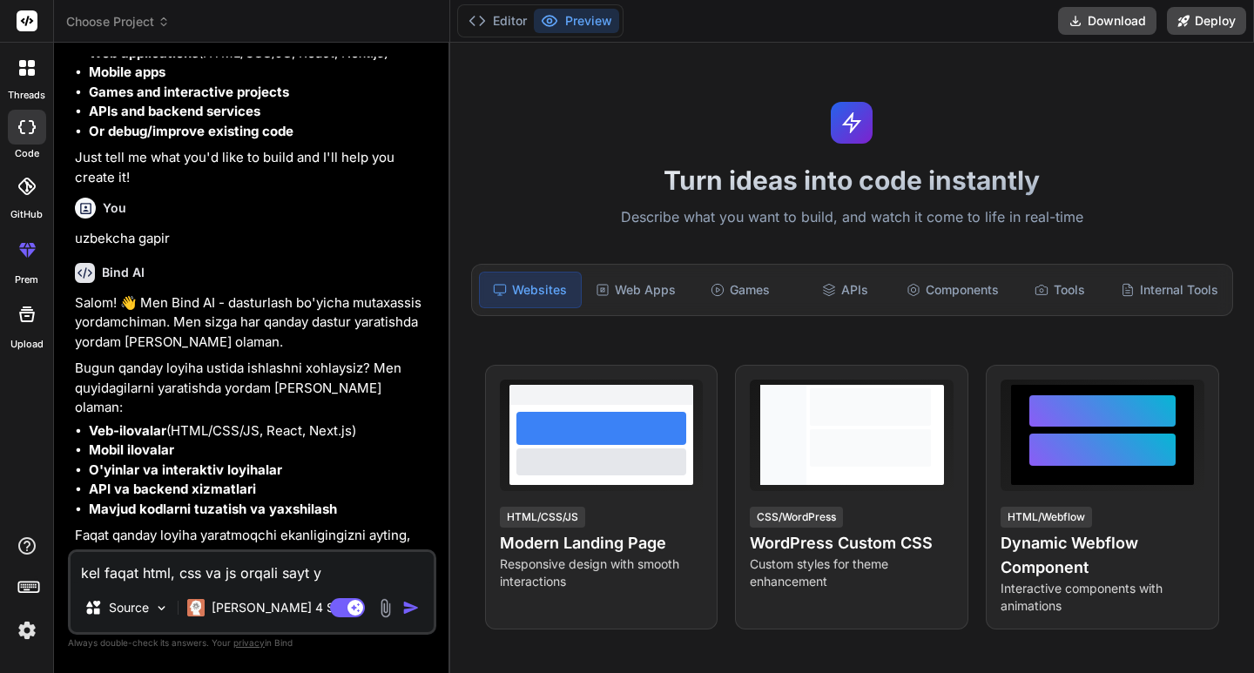
type textarea "kel faqat html, css va js orqali sayt ya"
type textarea "x"
type textarea "kel faqat html, css va js orqali sayt yar"
type textarea "x"
type textarea "kel faqat html, css va js orqali sayt yara"
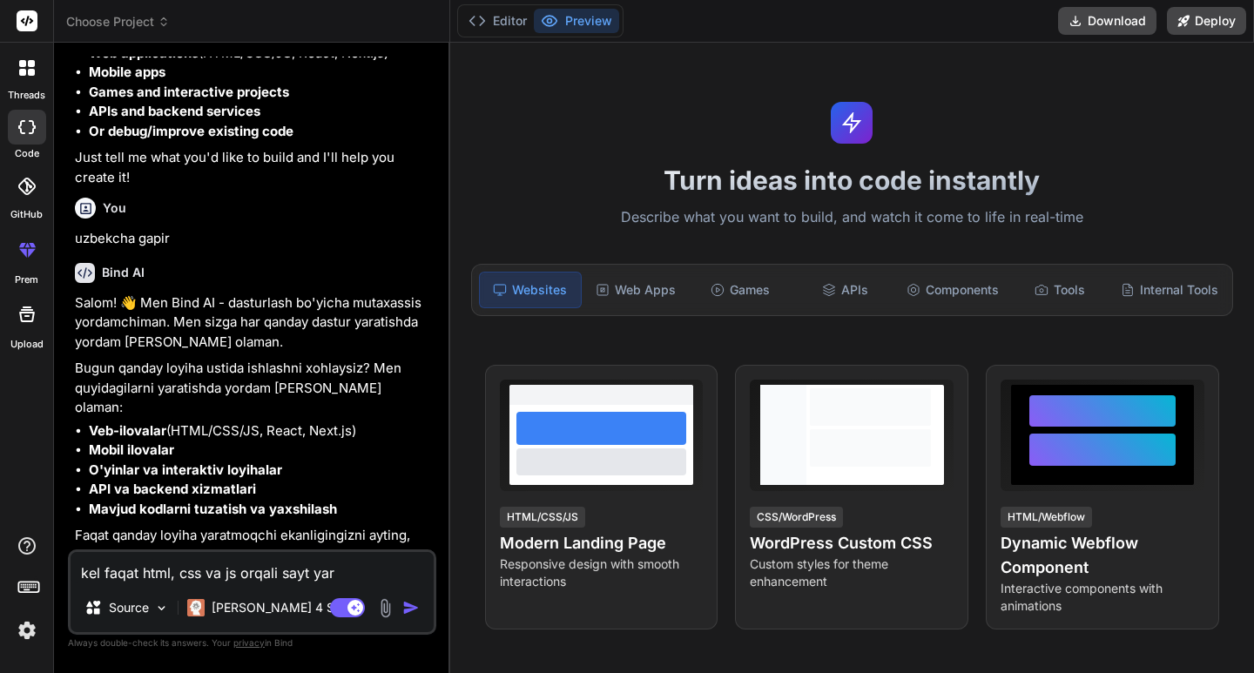
type textarea "x"
type textarea "kel faqat html, css va js orqali sayt yarat"
type textarea "x"
type textarea "kel faqat html, css va js orqali sayt yarata"
type textarea "x"
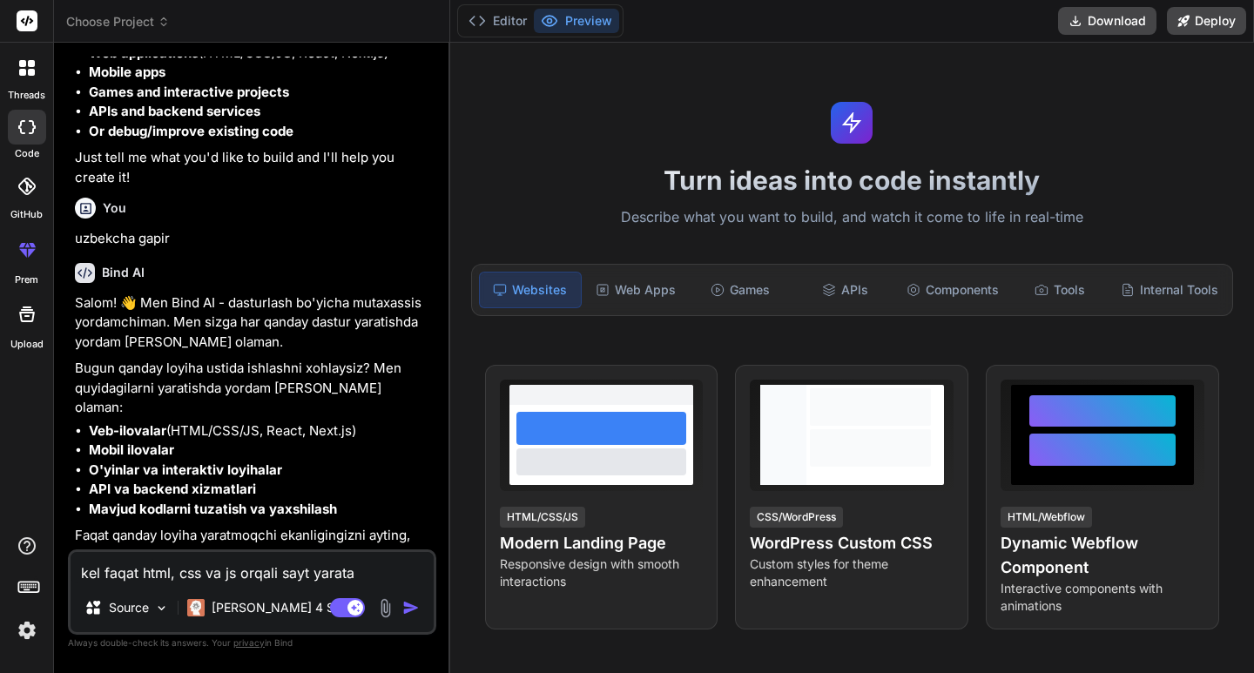
type textarea "kel faqat html, css va js orqali sayt yaratam"
type textarea "x"
type textarea "kel faqat html, css va js orqali sayt yaratami"
type textarea "x"
type textarea "kel faqat html, css va js orqali sayt yaratamiz"
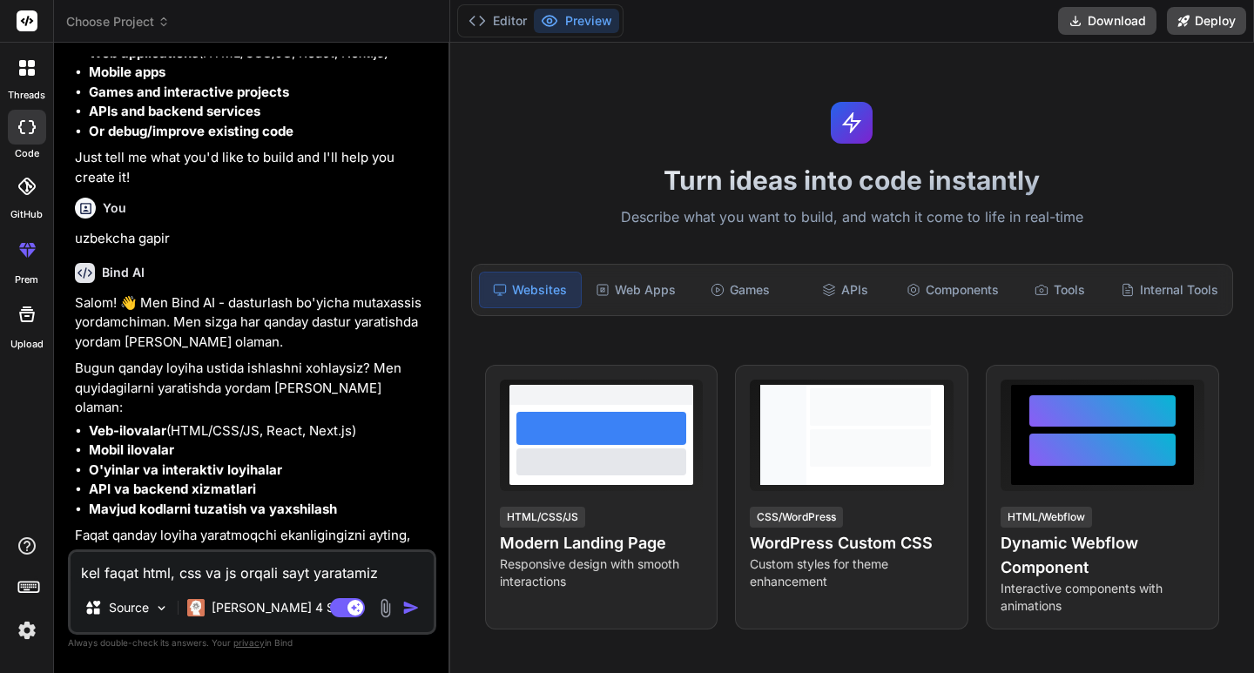
type textarea "x"
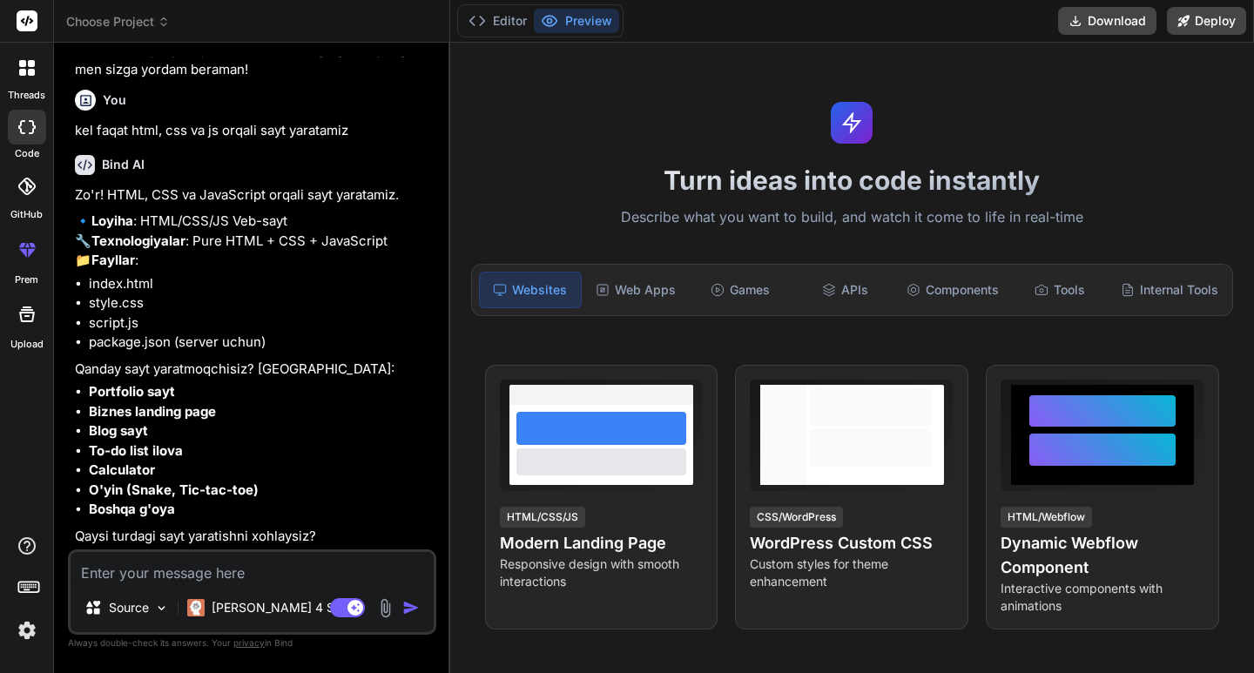
scroll to position [1134, 0]
click at [224, 583] on div "Source Claude 4 S.. Agent Mode. When this toggle is activated, AI automatically…" at bounding box center [252, 591] width 368 height 85
type textarea "x"
click at [222, 572] on textarea at bounding box center [252, 567] width 363 height 31
type textarea "h"
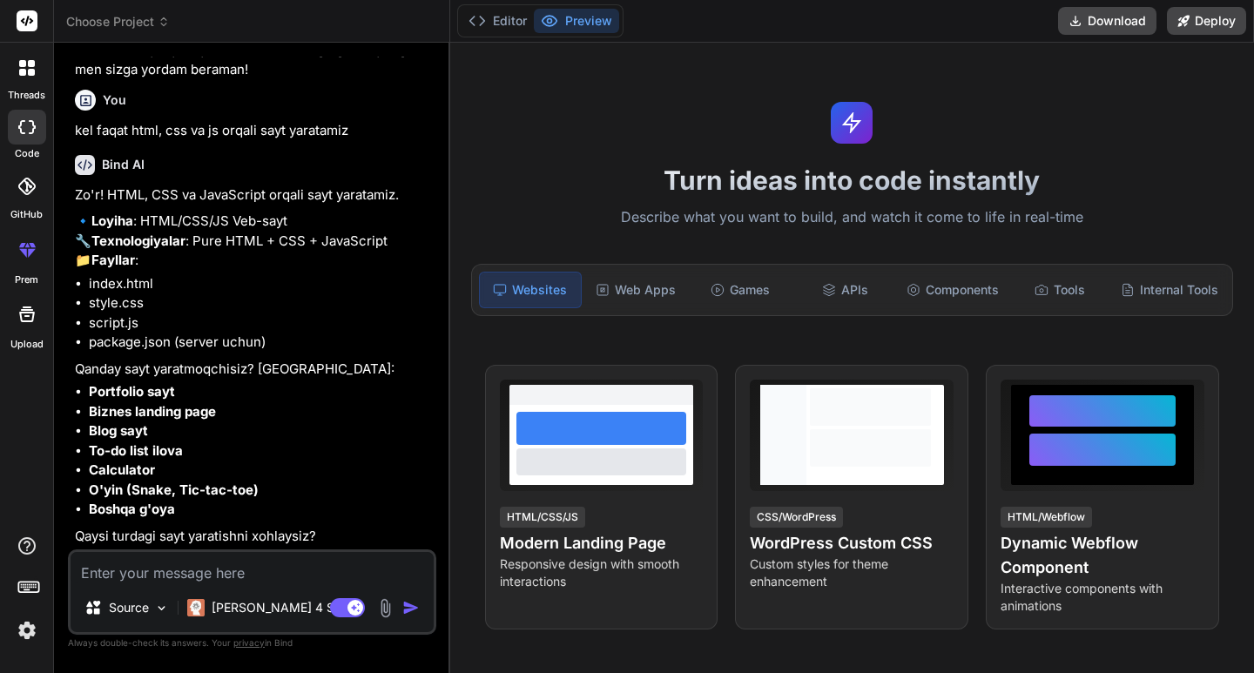
type textarea "x"
type textarea "ho"
type textarea "x"
type textarea "hop"
type textarea "x"
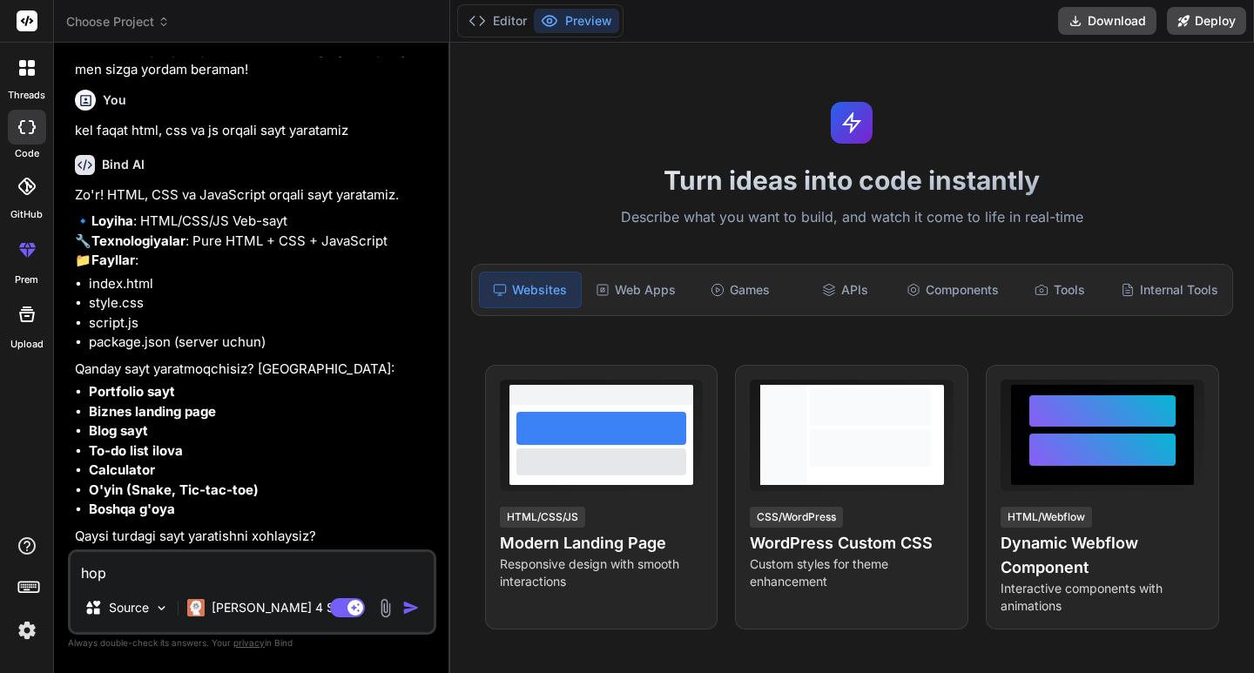
type textarea "hop"
type textarea "x"
type textarea "hop m"
type textarea "x"
type textarea "hop me"
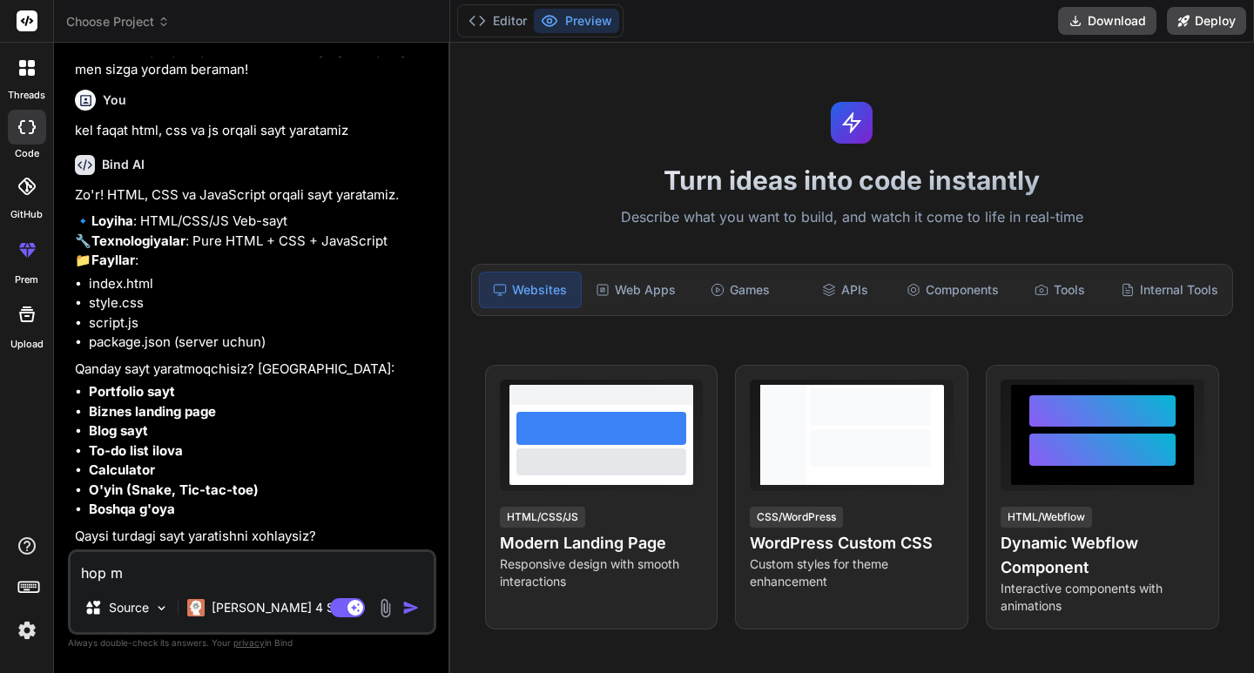
type textarea "x"
type textarea "hop men"
type textarea "x"
type textarea "hop meng"
type textarea "x"
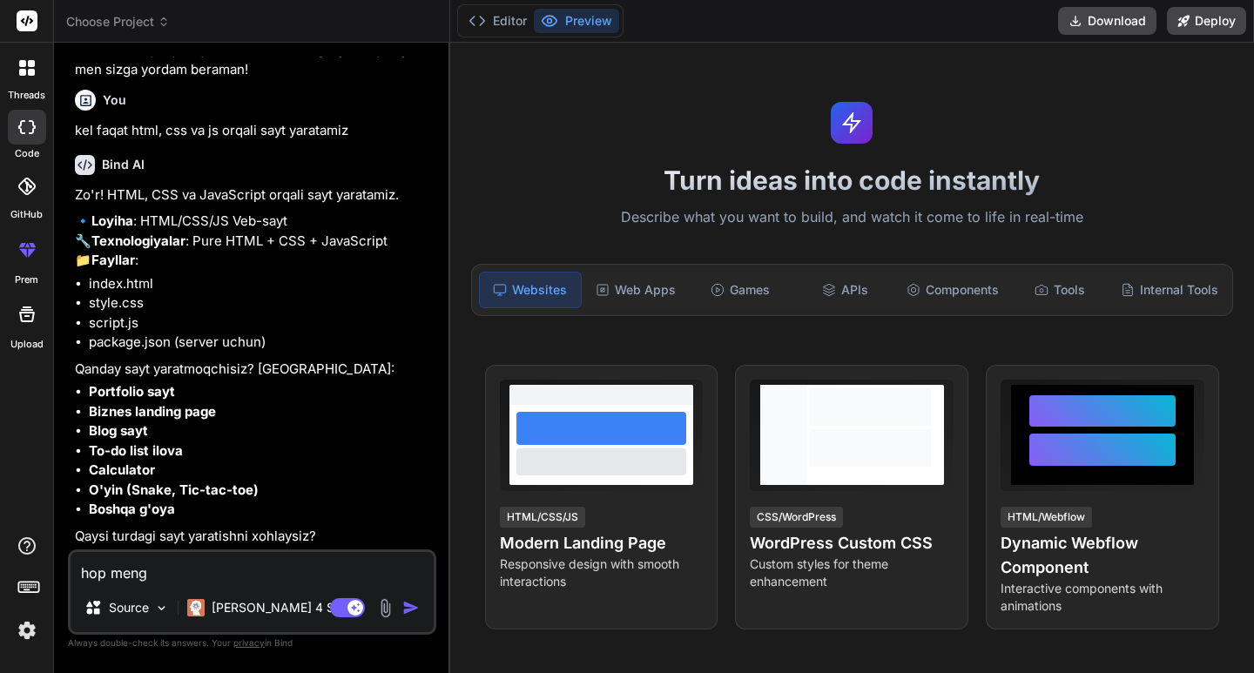
type textarea "hop menga"
type textarea "x"
type textarea "hop menga"
type textarea "x"
type textarea "hop menga c"
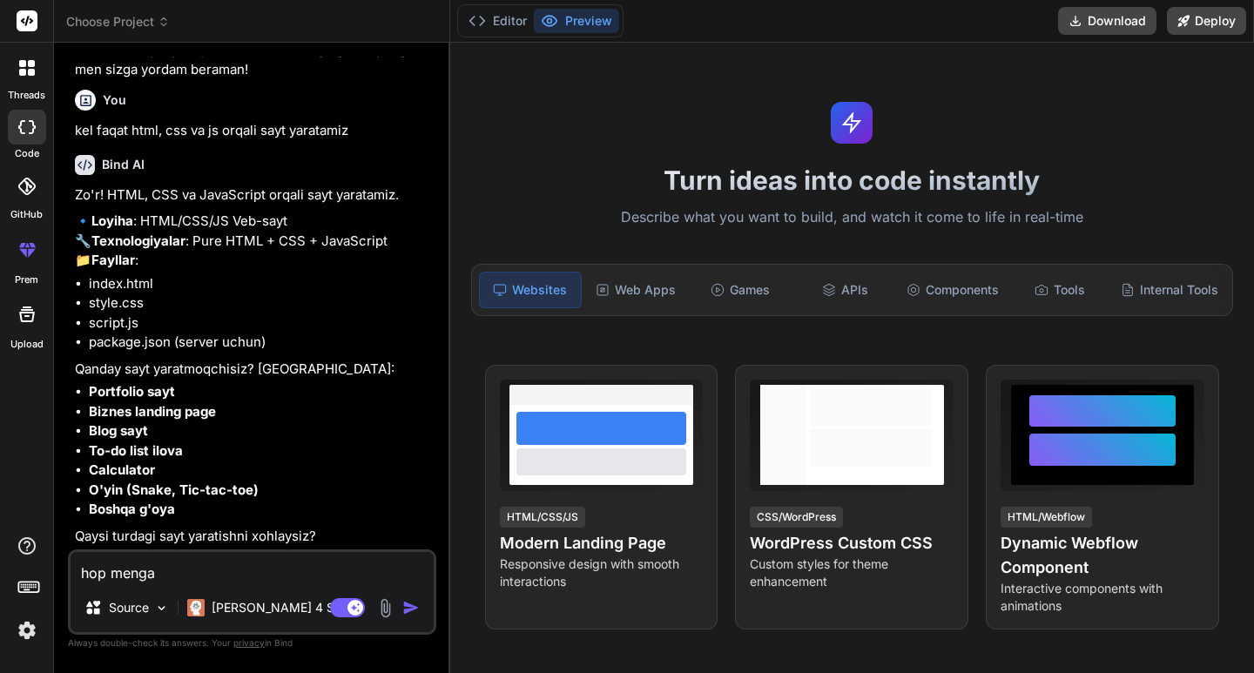
type textarea "x"
type textarea "hop menga ch"
type textarea "x"
type textarea "hop menga cha"
type textarea "x"
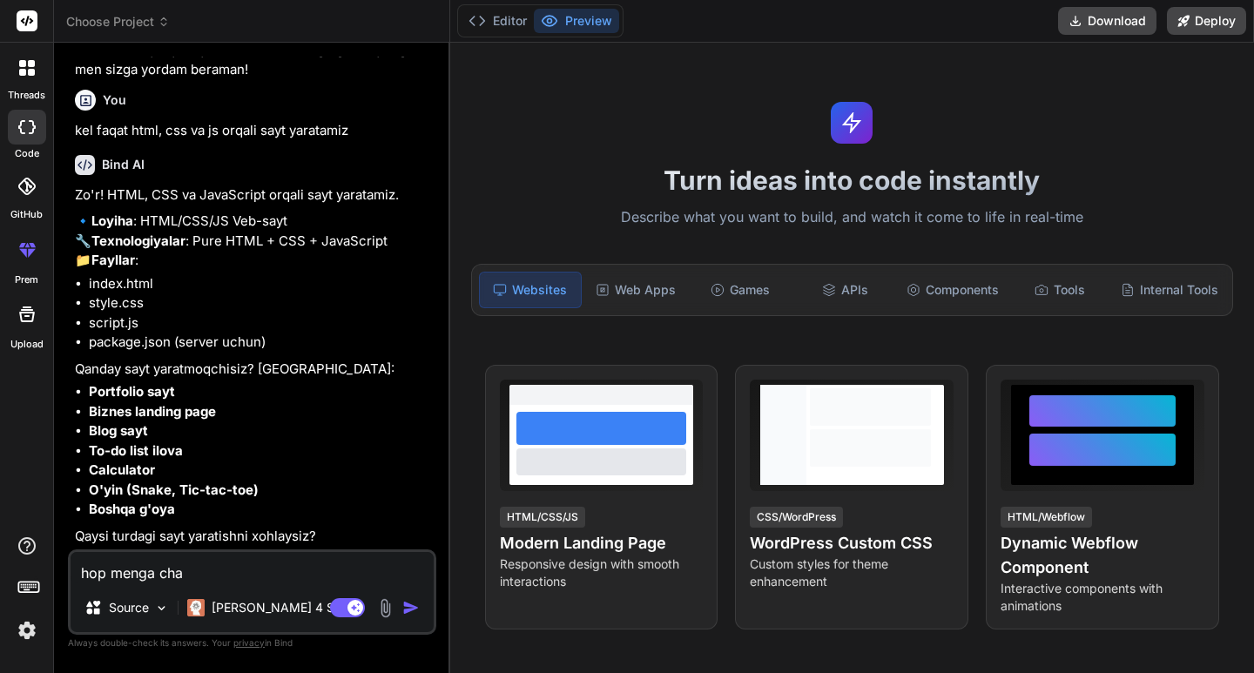
type textarea "hop menga chat"
type textarea "x"
type textarea "hop menga chat"
type textarea "x"
type textarea "hop menga chat a"
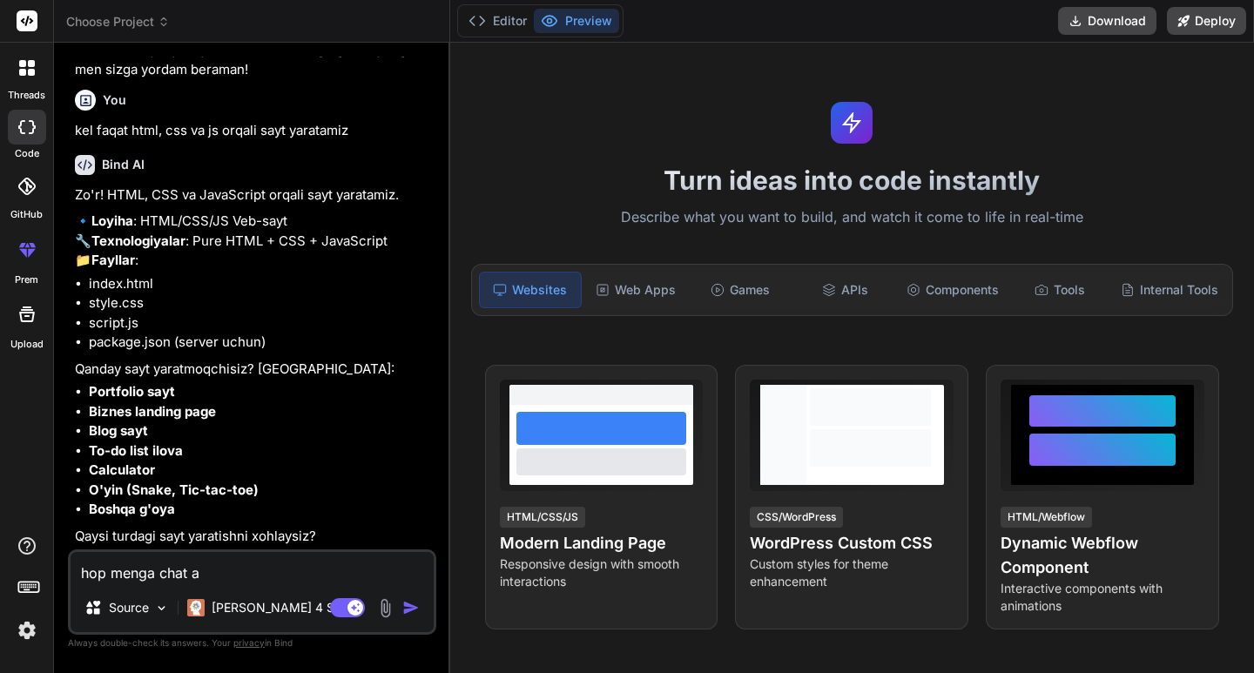
type textarea "x"
type textarea "hop menga chat au"
type textarea "x"
type textarea "hop menga chat au"
type textarea "x"
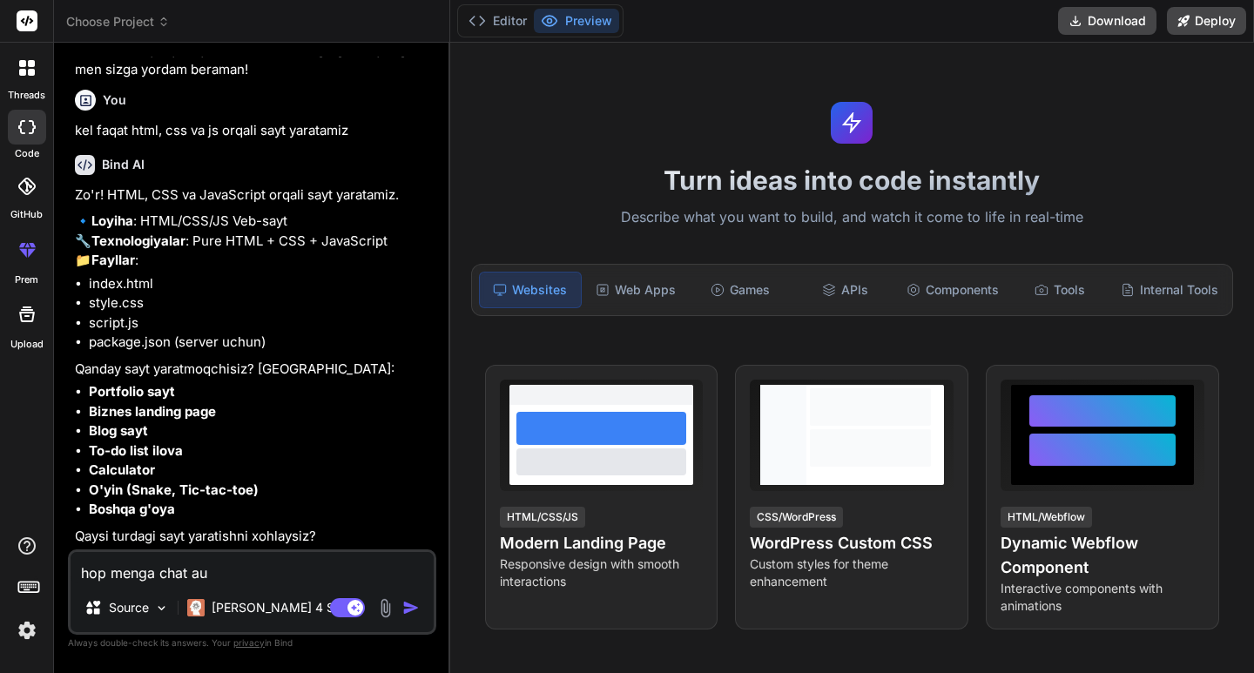
type textarea "hop menga chat au"
type textarea "x"
type textarea "hop menga chat a"
type textarea "x"
type textarea "hop menga chat ai"
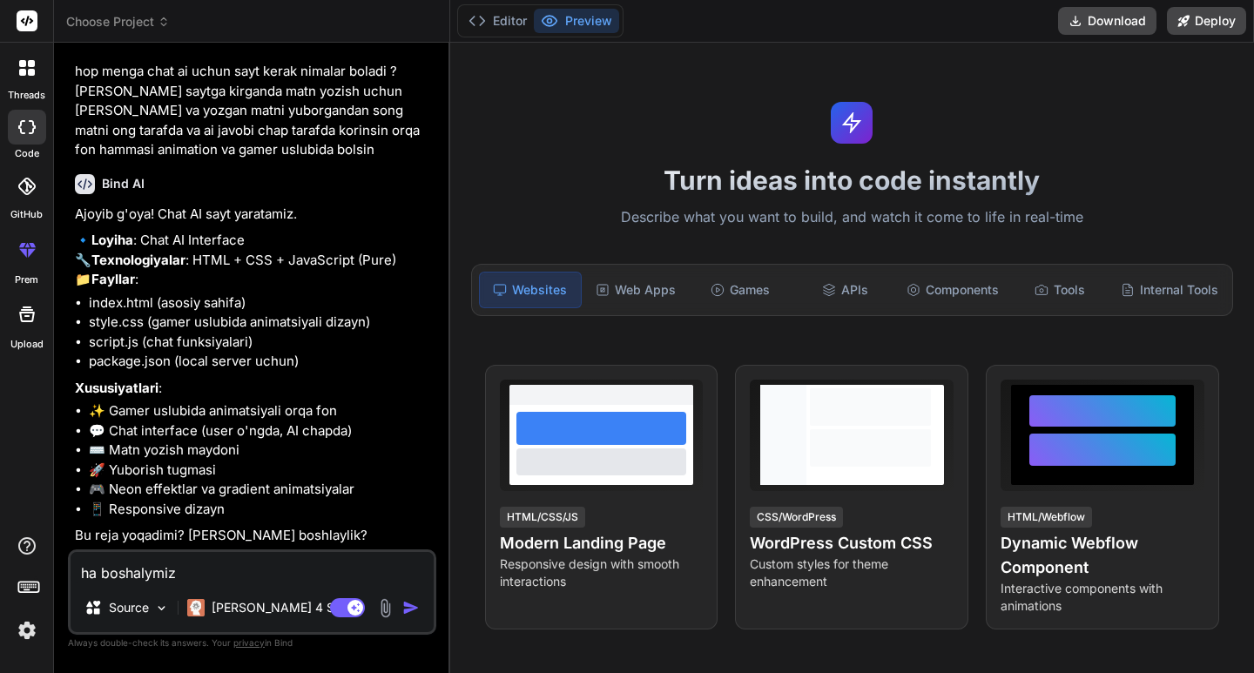
scroll to position [1759, 0]
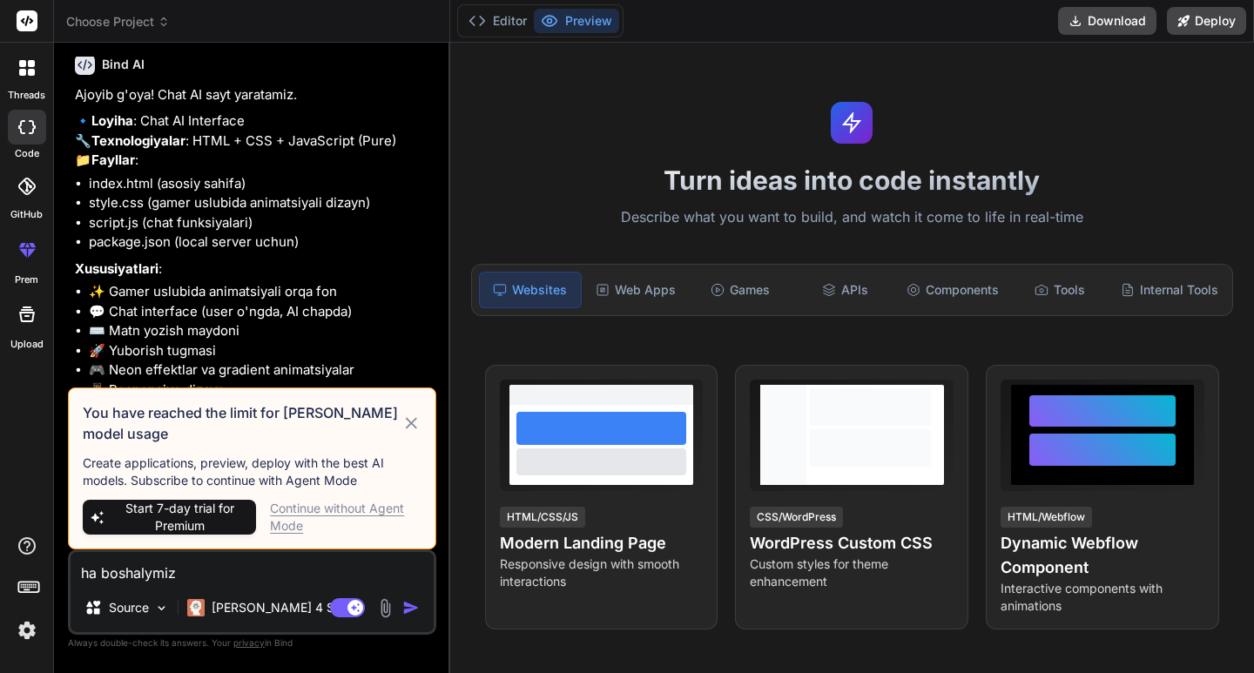
click at [408, 601] on img "button" at bounding box center [410, 607] width 17 height 17
click at [328, 501] on div "Continue without Agent Mode" at bounding box center [345, 517] width 151 height 35
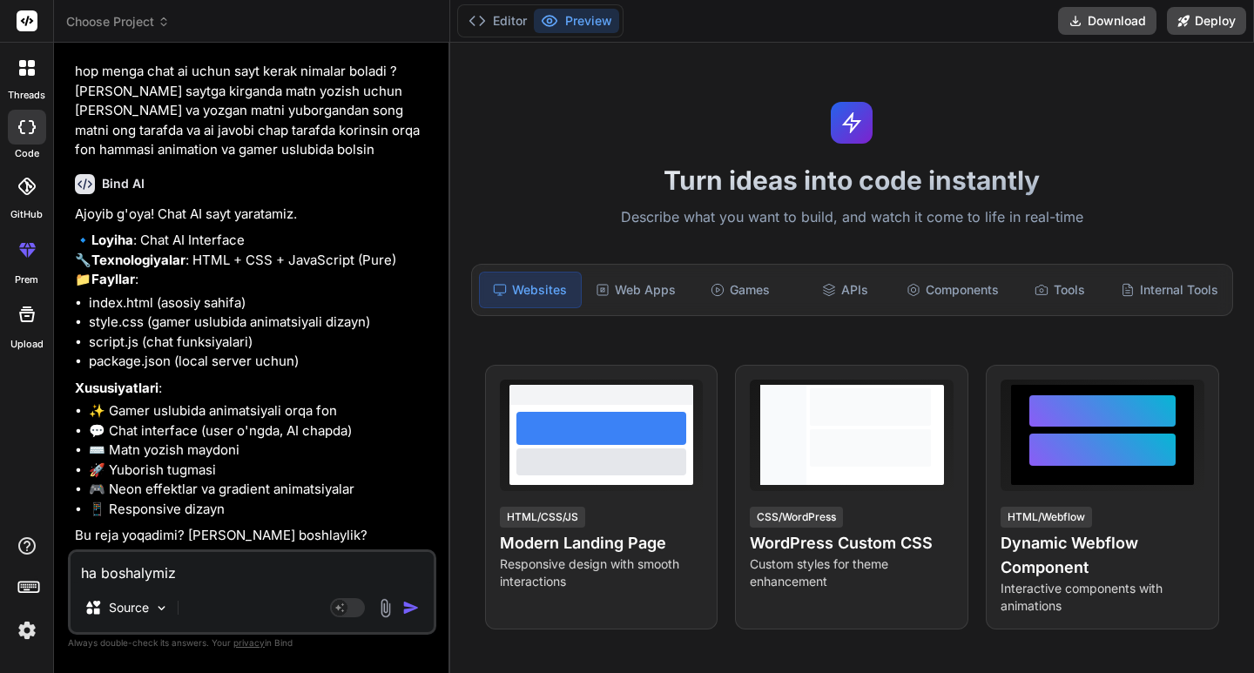
click at [400, 609] on div "Agent Mode. When this toggle is activated, AI automatically makes decisions, re…" at bounding box center [376, 607] width 100 height 21
click at [404, 605] on img "button" at bounding box center [410, 607] width 17 height 17
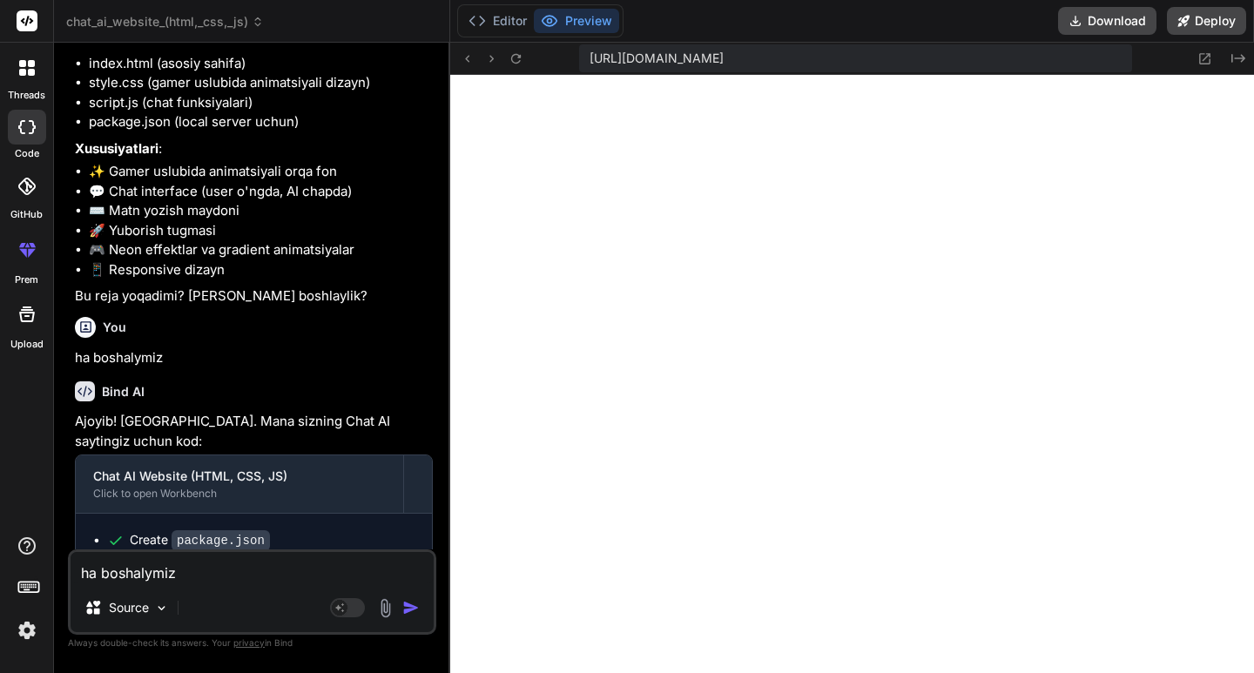
scroll to position [761, 0]
click at [484, 10] on button "Editor" at bounding box center [497, 21] width 72 height 24
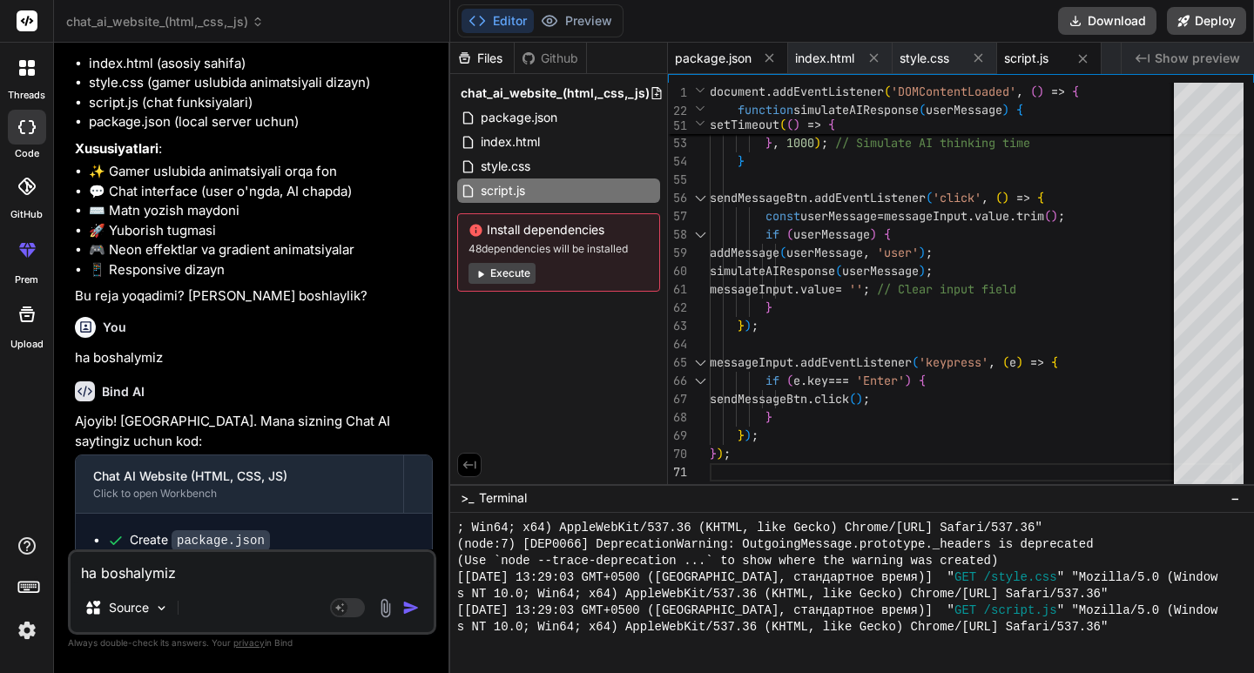
click at [729, 56] on span "package.json" at bounding box center [713, 58] width 77 height 17
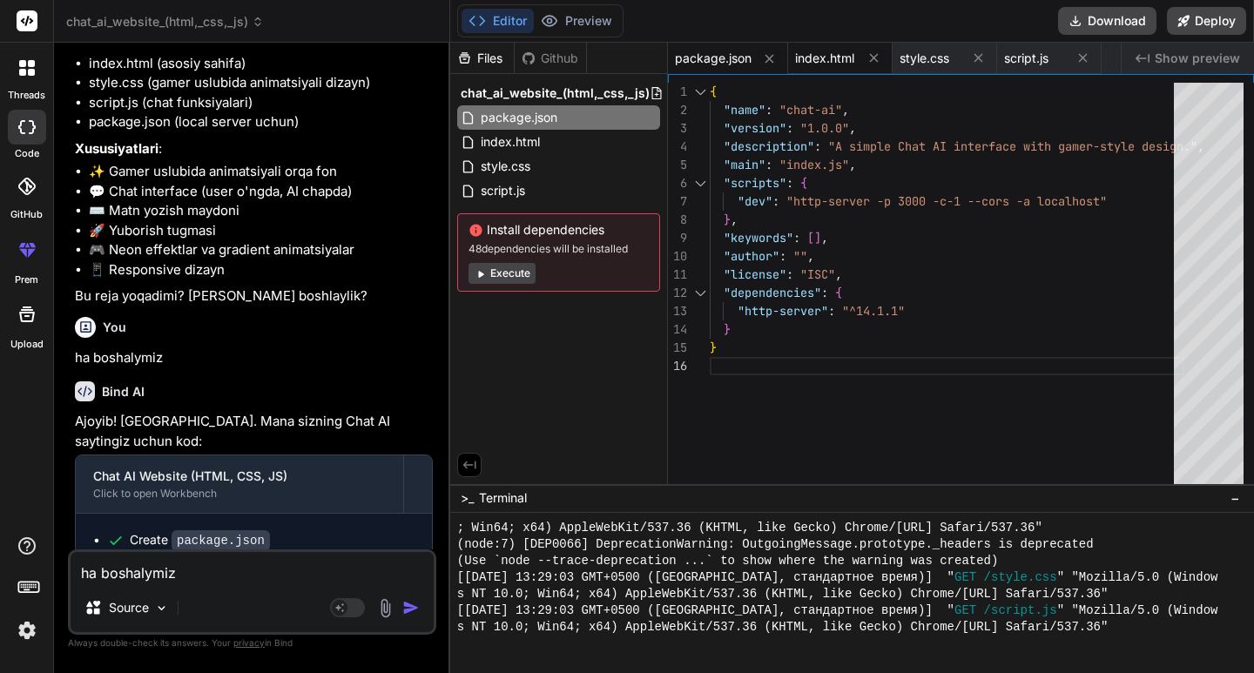
click at [823, 57] on span "index.html" at bounding box center [824, 58] width 59 height 17
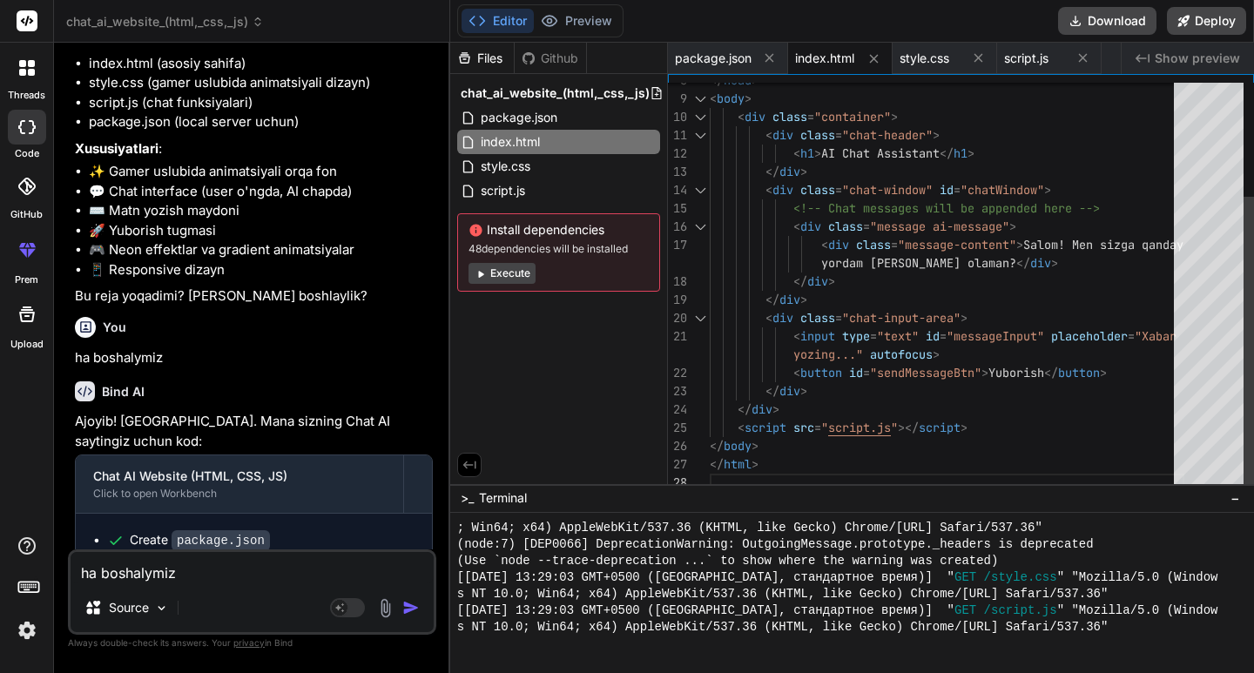
scroll to position [0, 0]
click at [824, 283] on div "</ head > < body > < div class = "container" > < div class = "chat-header" > < …" at bounding box center [947, 208] width 474 height 567
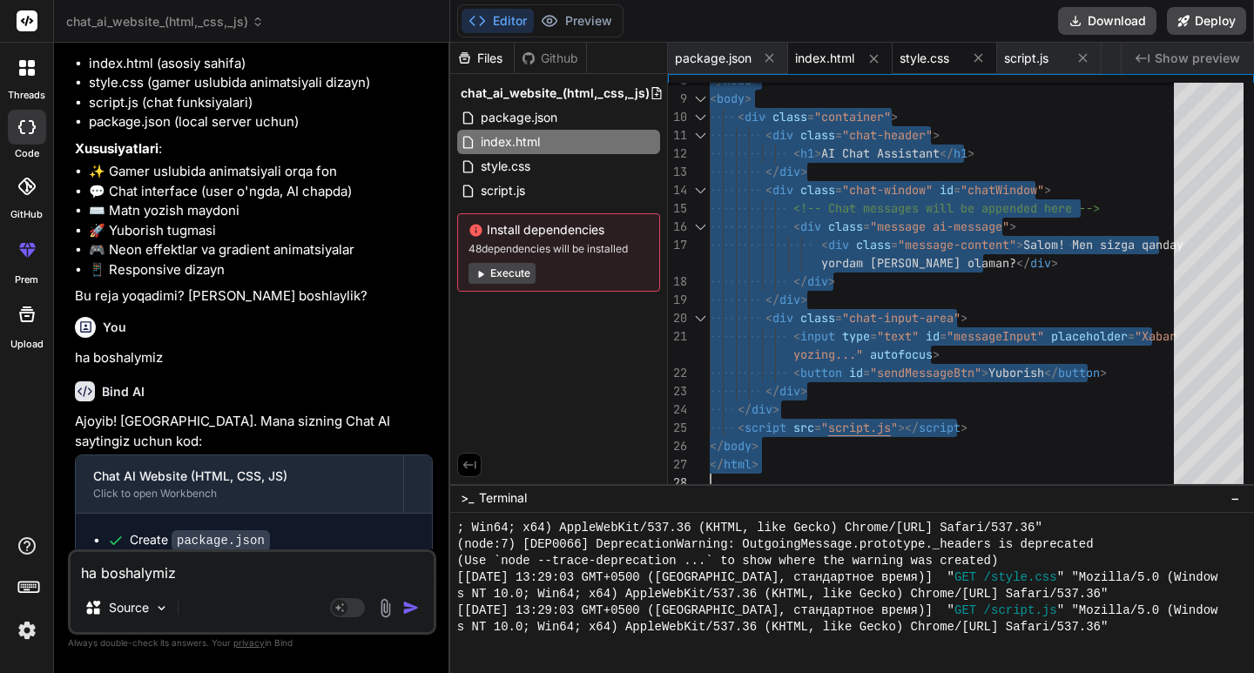
click at [903, 57] on span "style.css" at bounding box center [924, 58] width 50 height 17
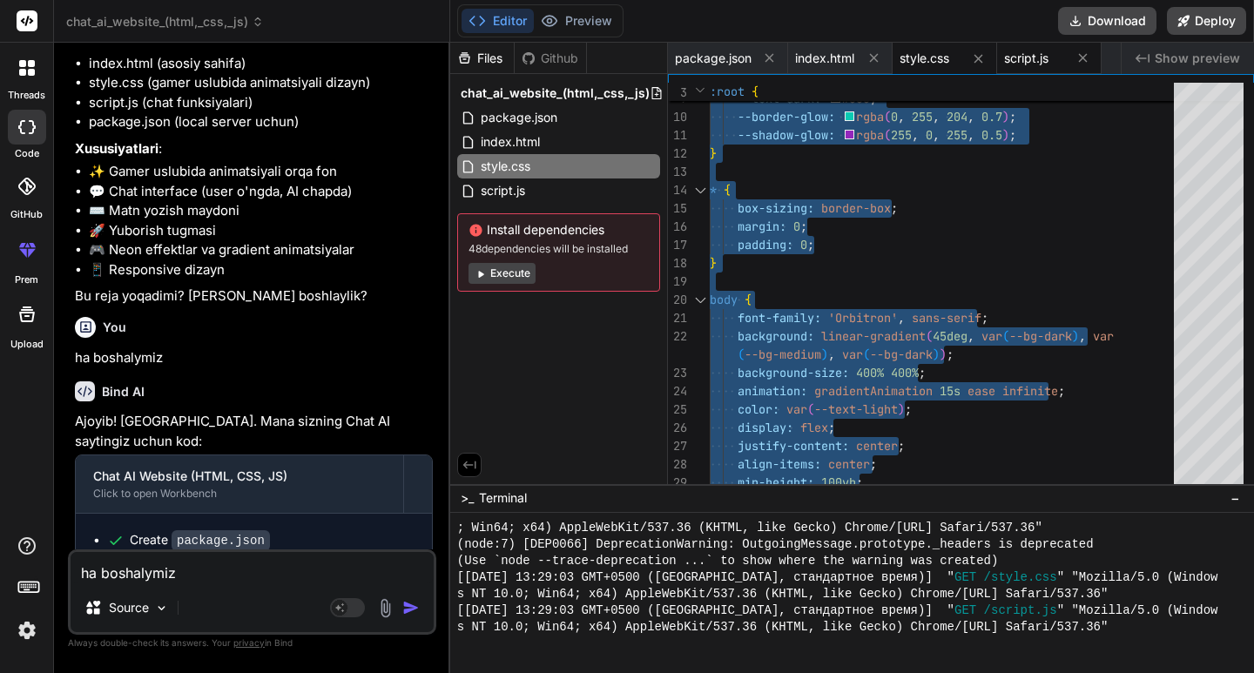
click at [1021, 56] on span "script.js" at bounding box center [1026, 58] width 44 height 17
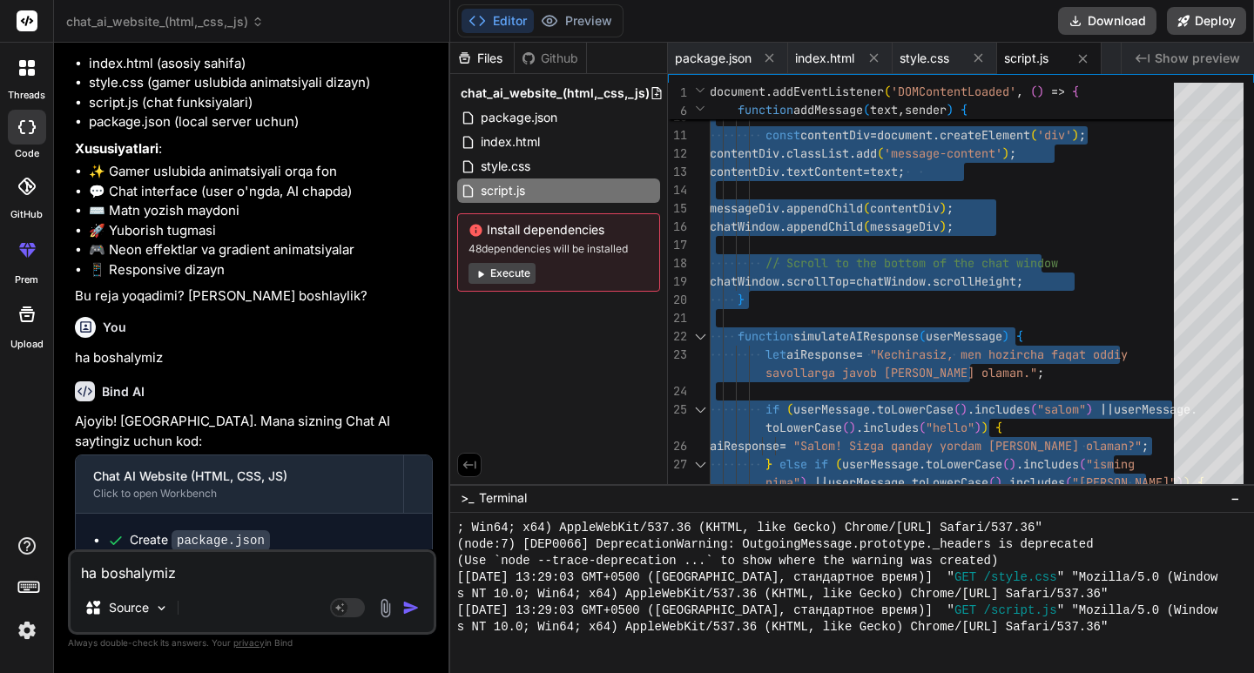
click at [246, 572] on textarea "ha boshalymiz" at bounding box center [252, 567] width 363 height 31
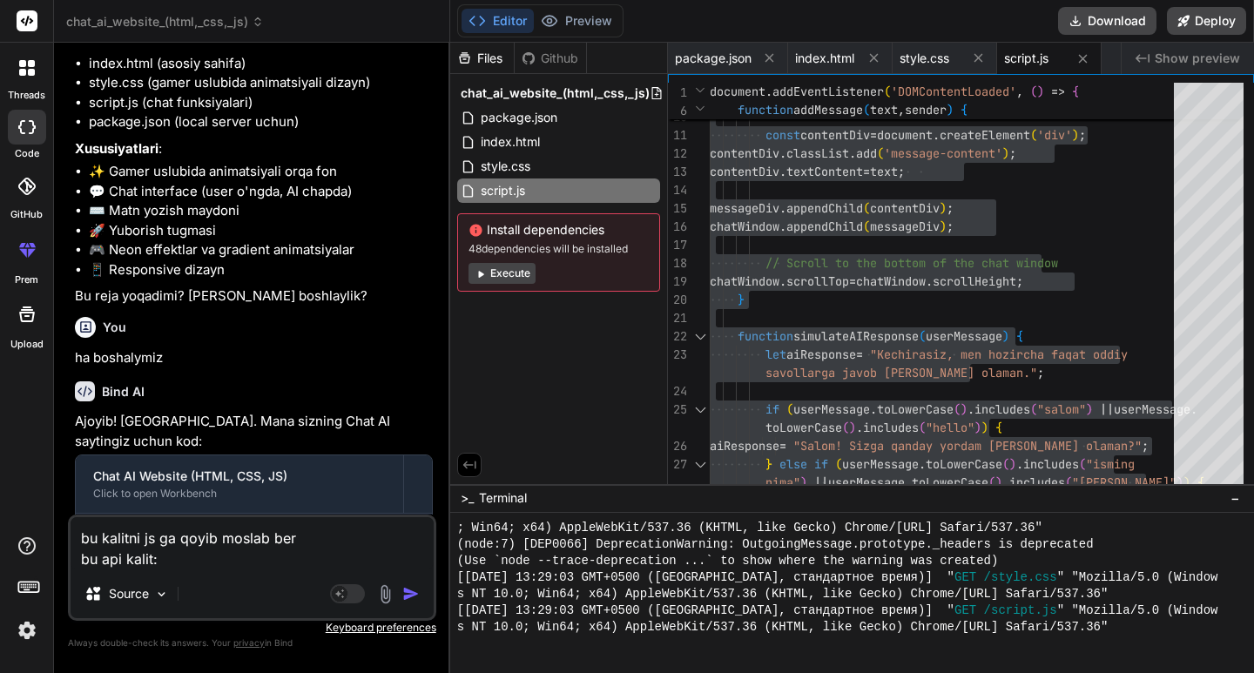
paste textarea "[SECURITY_DATA]"
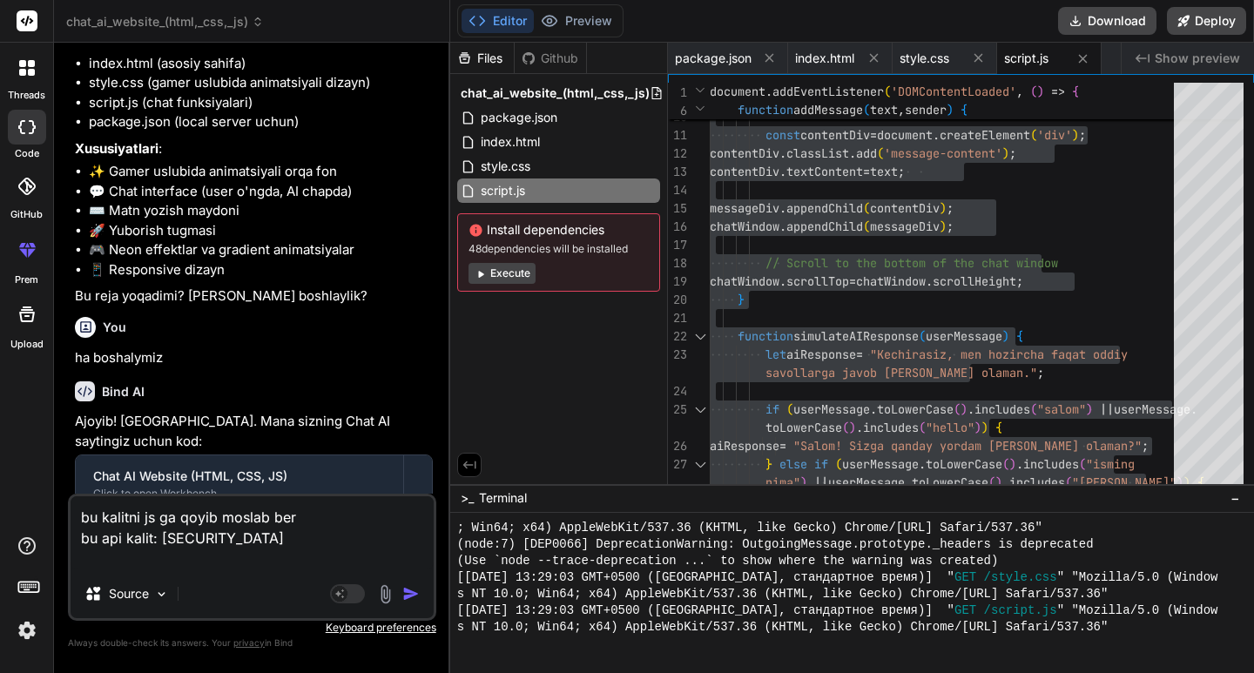
click at [413, 596] on img "button" at bounding box center [410, 593] width 17 height 17
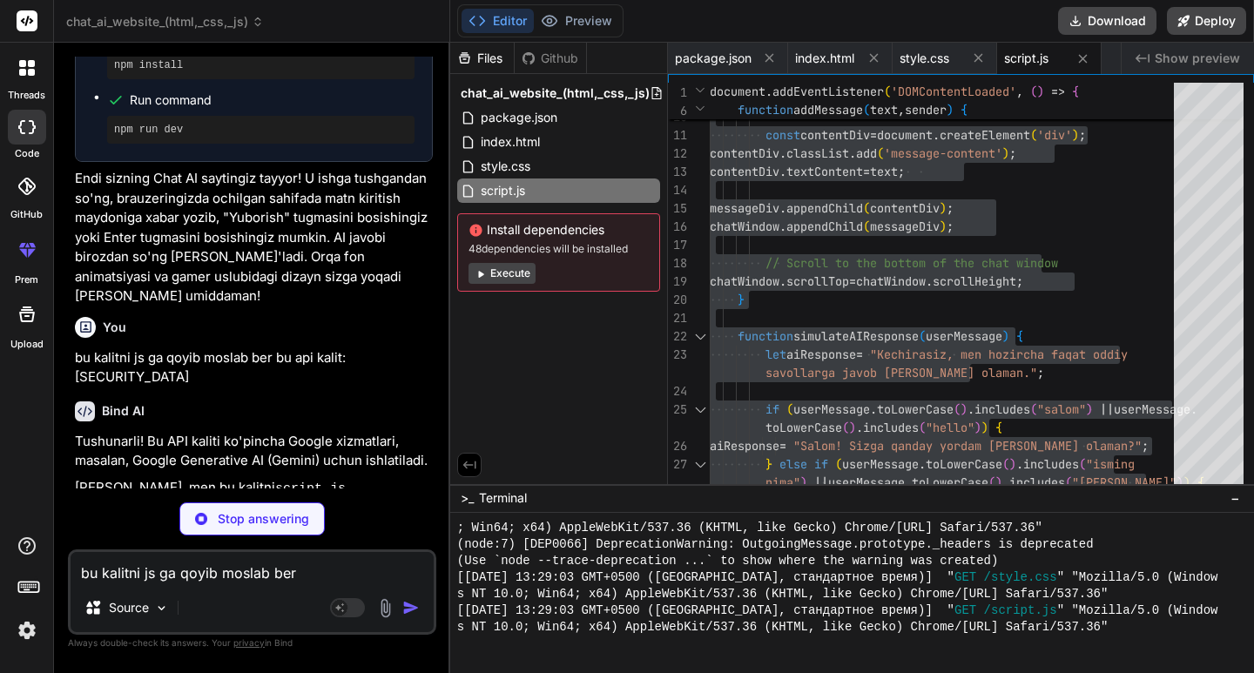
scroll to position [2495, 0]
click at [569, 31] on button "Preview" at bounding box center [576, 21] width 85 height 24
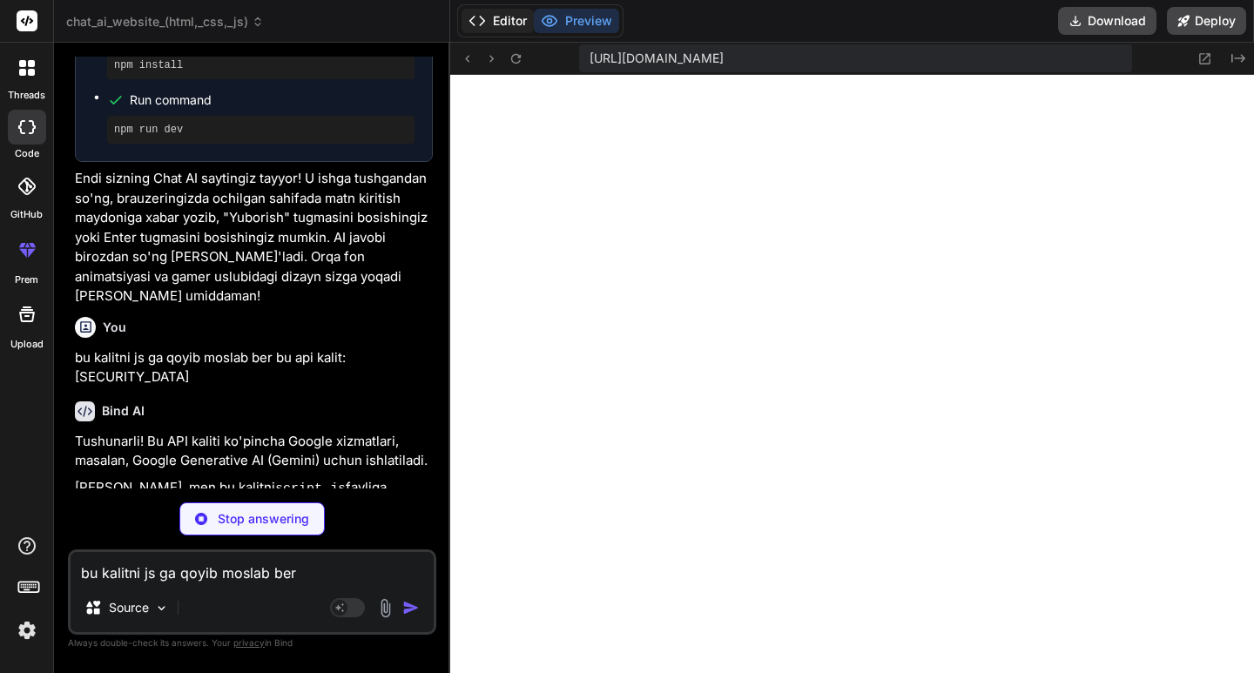
click at [500, 12] on button "Editor" at bounding box center [497, 21] width 72 height 24
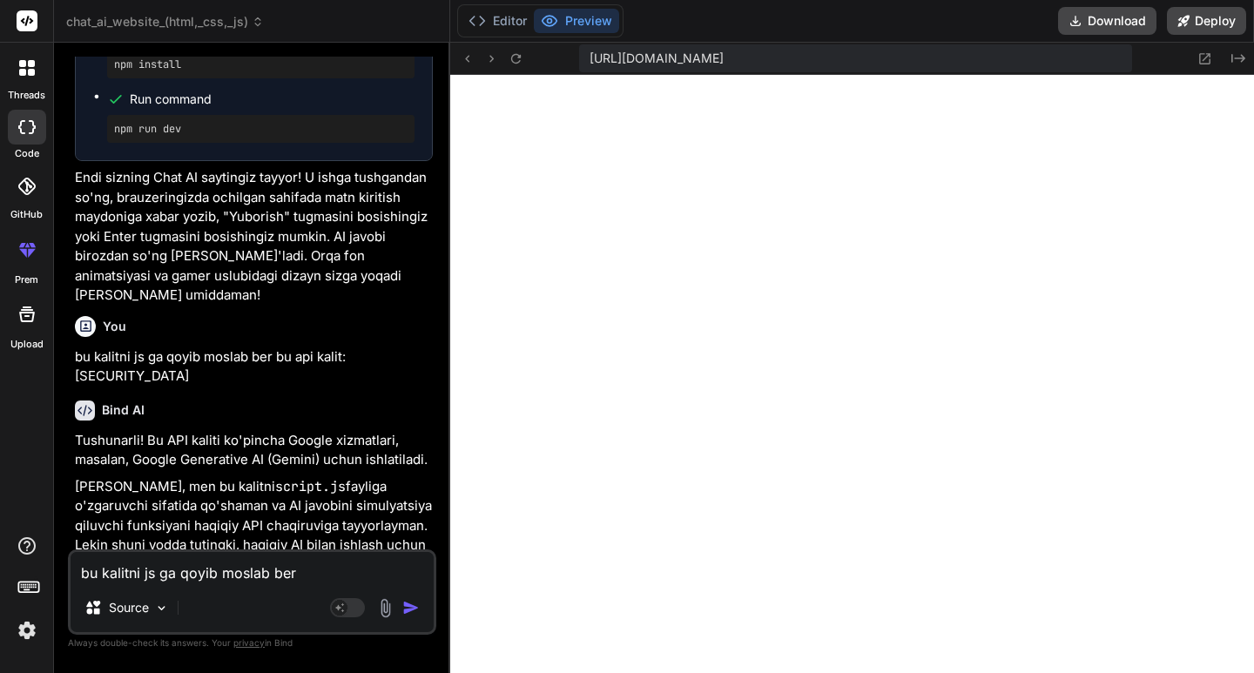
scroll to position [1406, 0]
click at [190, 582] on textarea "bu kalitni js ga qoyib moslab ber bu api kalit: [SECURITY_DATA]" at bounding box center [252, 567] width 363 height 31
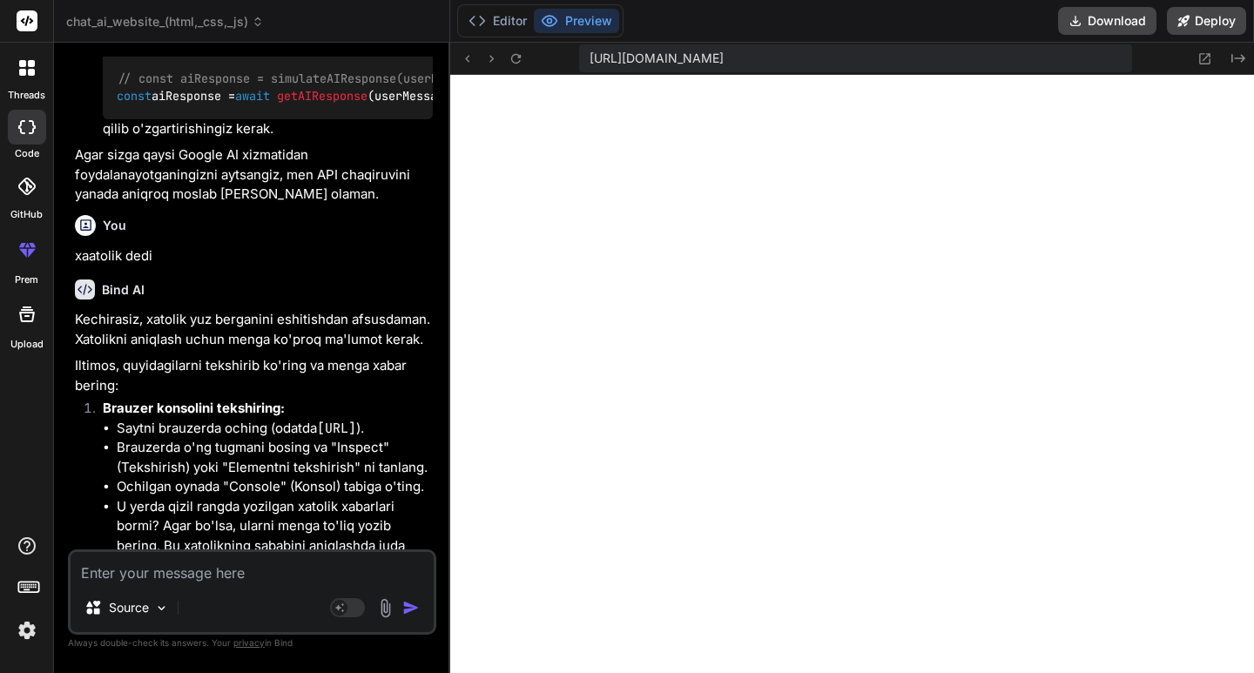
scroll to position [3948, 0]
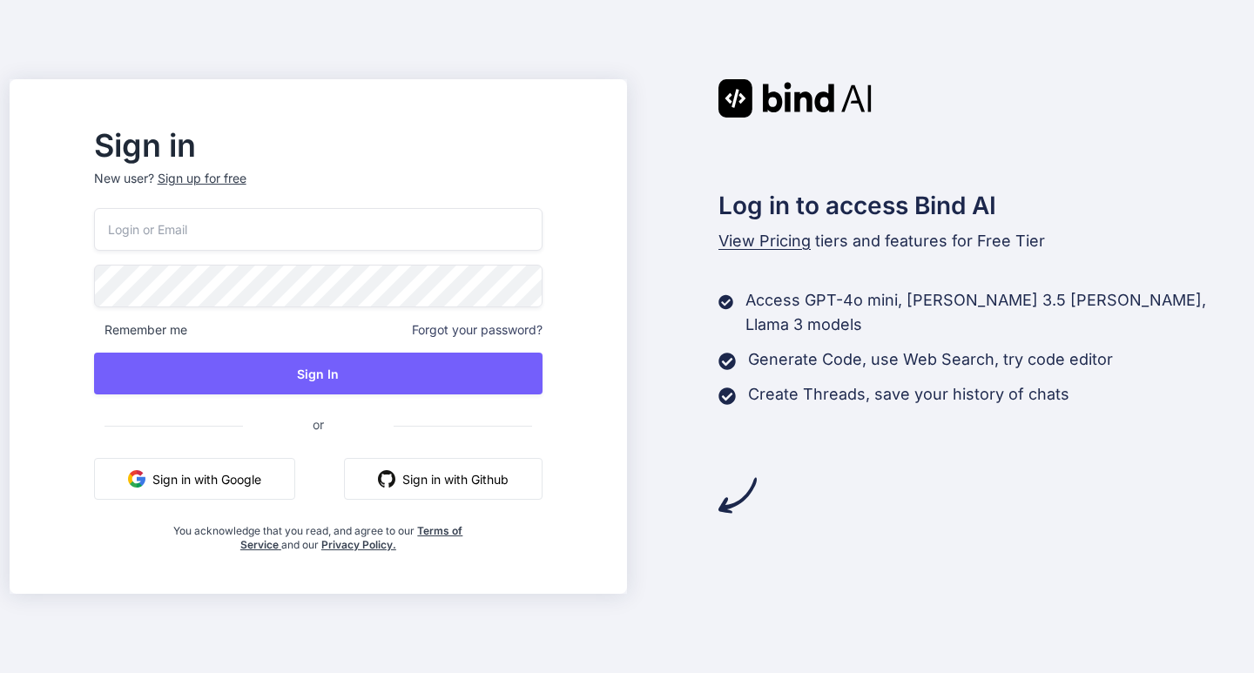
click at [295, 486] on button "Sign in with Google" at bounding box center [194, 479] width 201 height 42
